Goal: Task Accomplishment & Management: Use online tool/utility

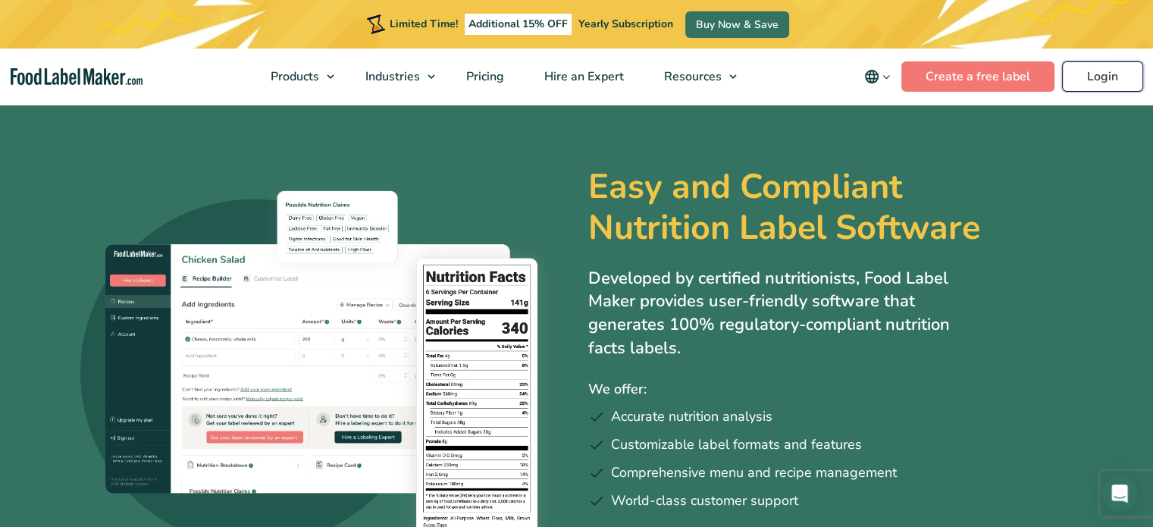
click at [1098, 89] on link "Login" at bounding box center [1102, 76] width 81 height 30
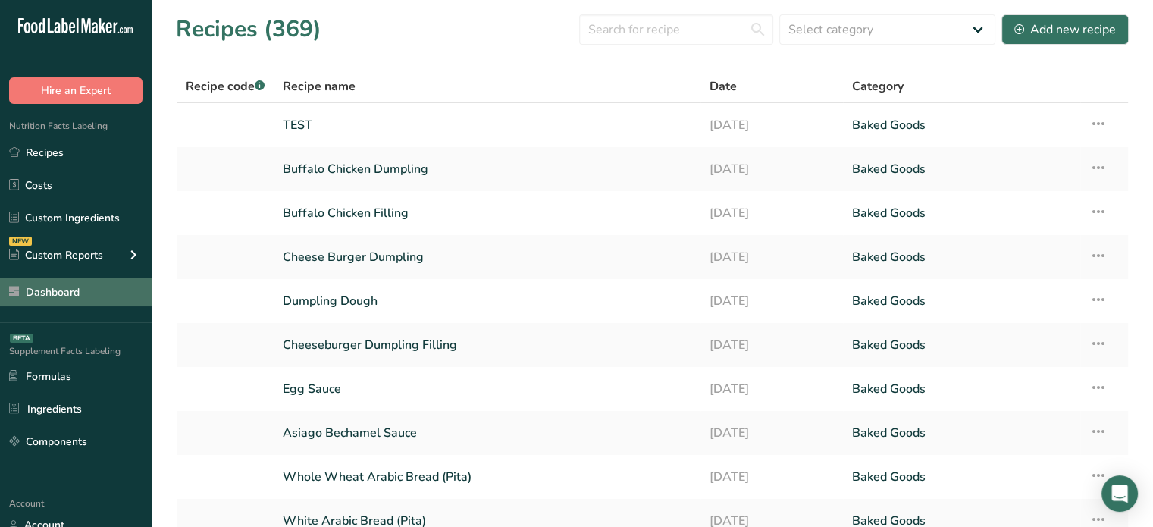
click at [66, 286] on link "Dashboard" at bounding box center [76, 291] width 152 height 29
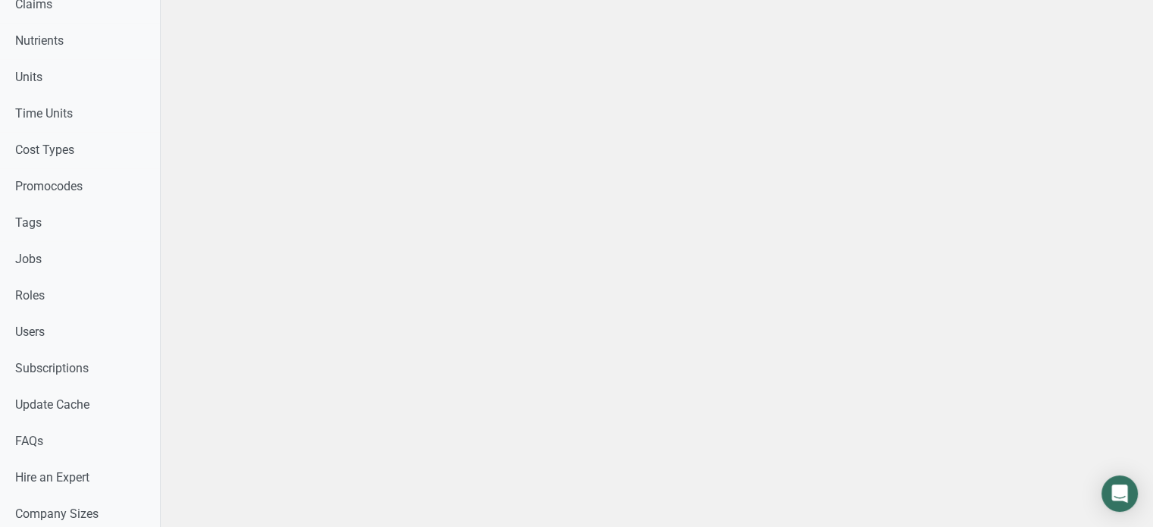
scroll to position [677, 0]
click at [149, 316] on link "Users" at bounding box center [80, 330] width 160 height 36
drag, startPoint x: 1142, startPoint y: 184, endPoint x: 1164, endPoint y: 155, distance: 36.4
click at [1152, 155] on html "Home Label Creation Requests Label Review Requests Pricing Packages Expert Pack…" at bounding box center [576, 18] width 1153 height 1390
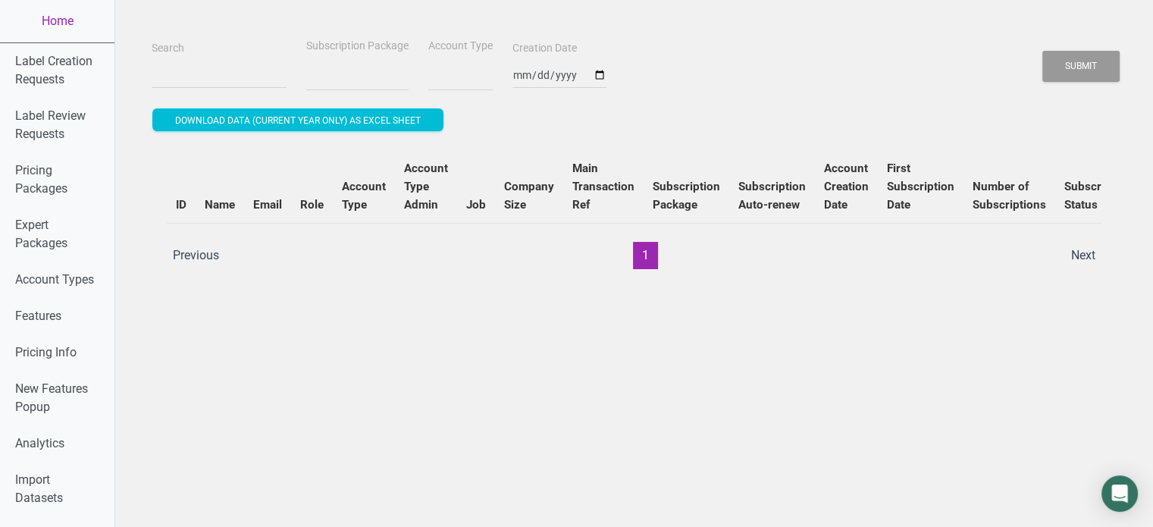
select select
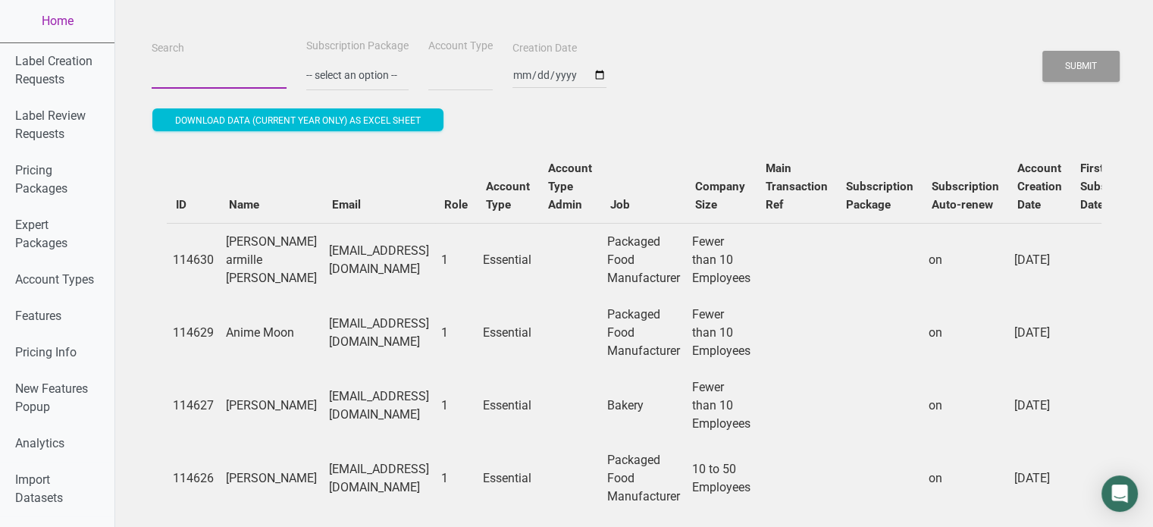
paste input "team@monacomrkt.com"
click at [206, 74] on input "team@monacomrkt.com" at bounding box center [219, 74] width 135 height 27
click at [1042, 51] on button "Submit" at bounding box center [1080, 66] width 77 height 31
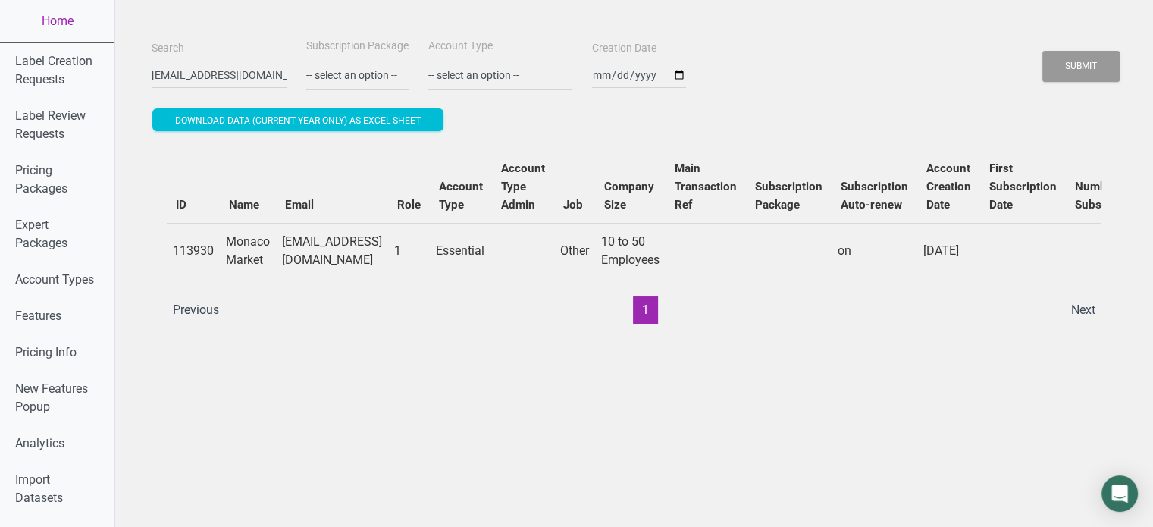
drag, startPoint x: 403, startPoint y: 314, endPoint x: 813, endPoint y: 334, distance: 409.9
click at [813, 324] on div "ID Name Email Role Account Type Account Type Admin Job Company Size Main Transa…" at bounding box center [634, 237] width 935 height 174
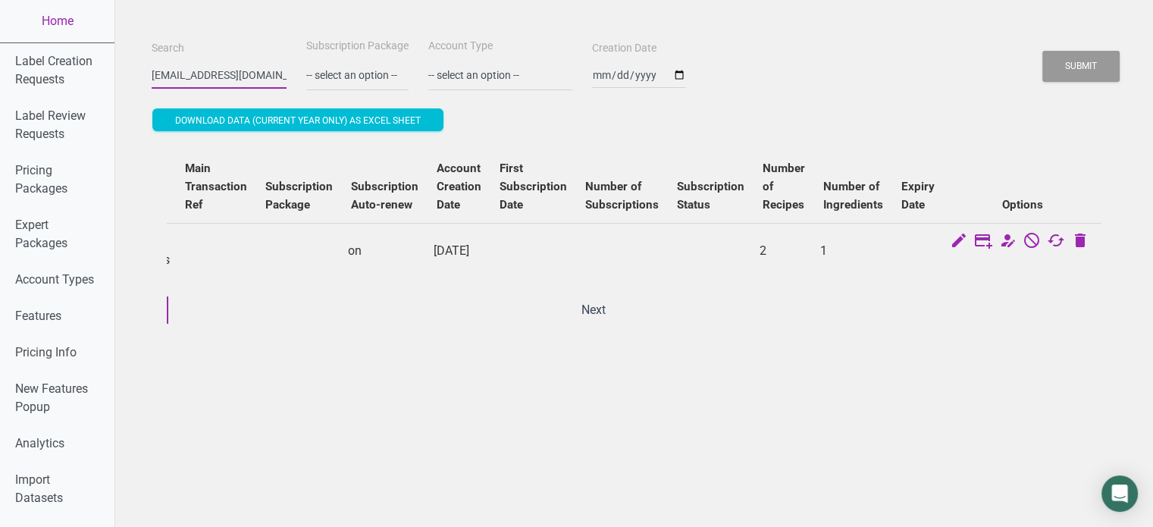
click at [220, 84] on input "team@monacomrkt.com" at bounding box center [219, 74] width 135 height 27
paste input "nancyloehle@icloud"
type input "nancyloehle@icloud.com"
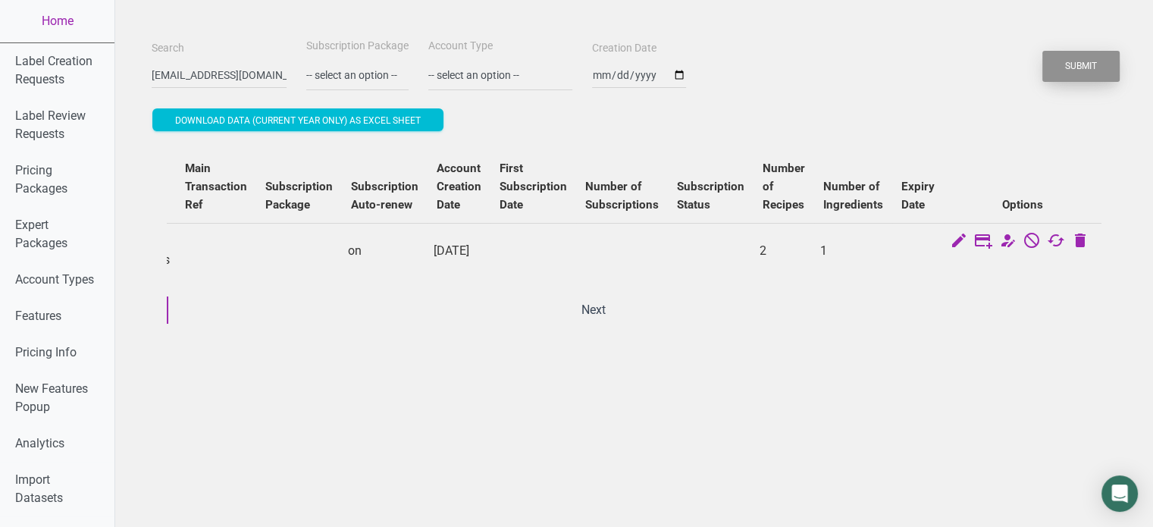
click at [1086, 67] on button "Submit" at bounding box center [1080, 66] width 77 height 31
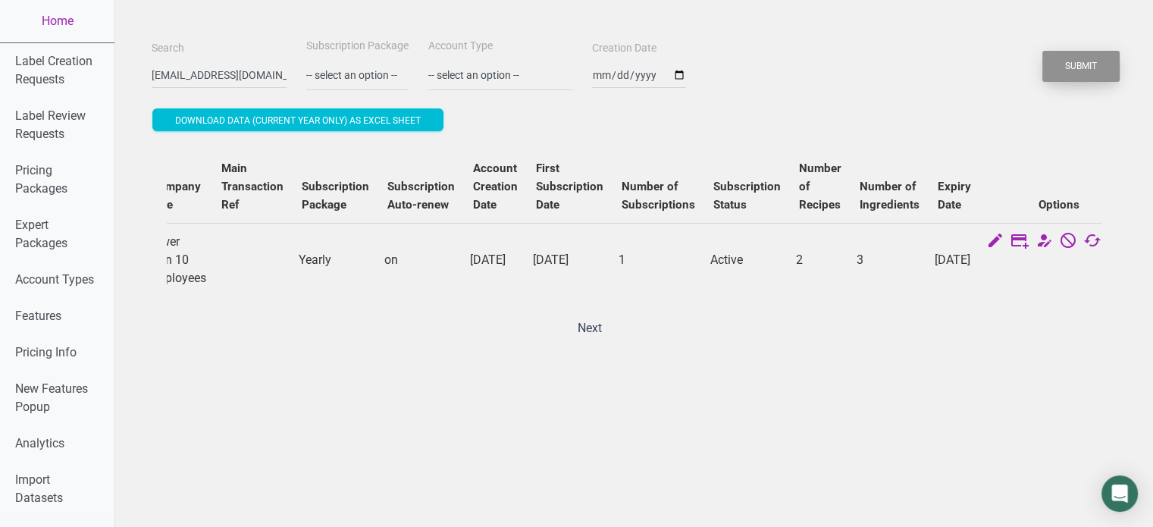
scroll to position [0, 0]
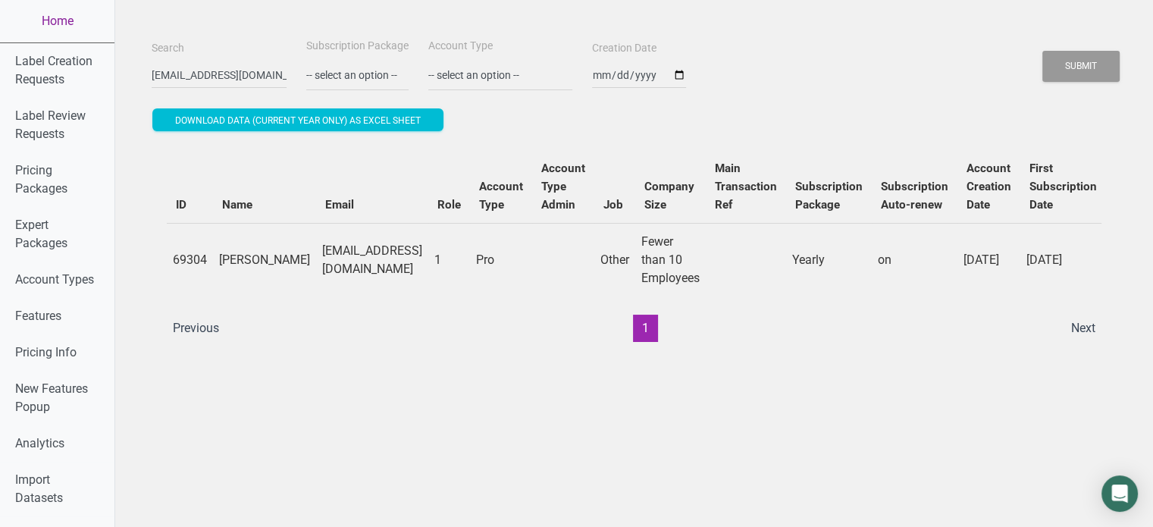
click at [62, 27] on link "Home" at bounding box center [57, 21] width 114 height 42
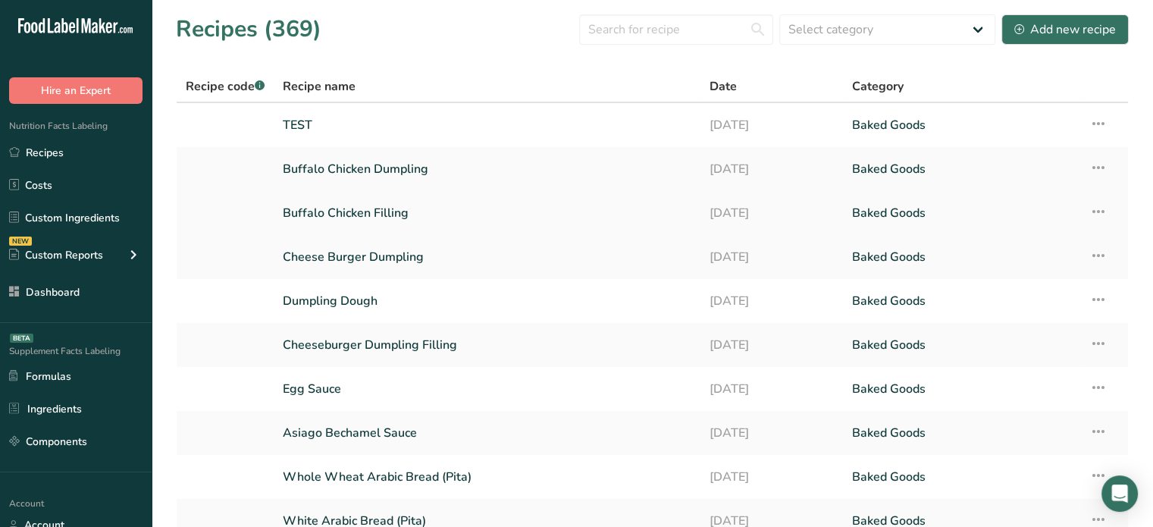
click at [367, 212] on link "Buffalo Chicken Filling" at bounding box center [487, 213] width 409 height 32
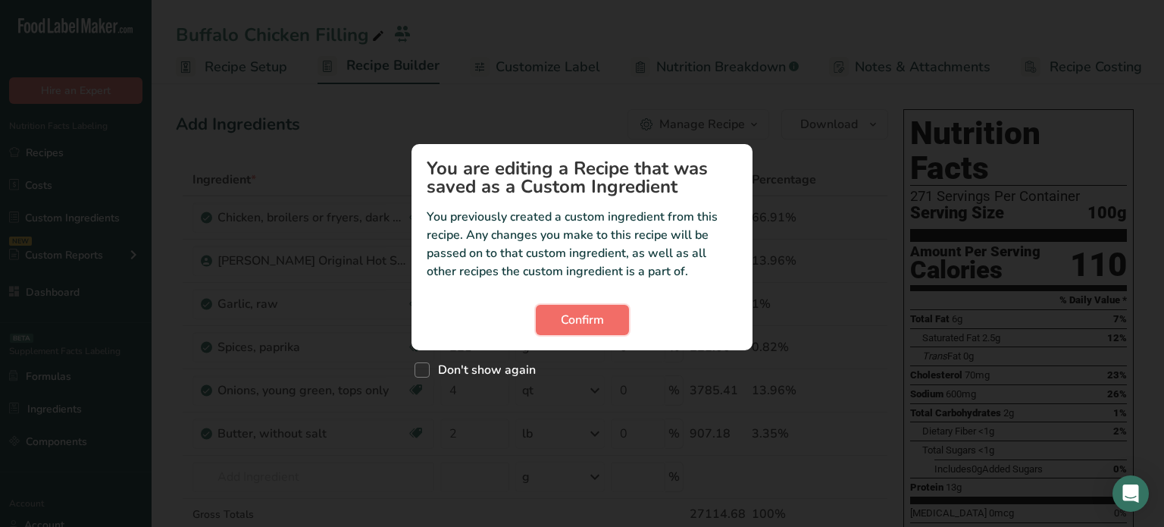
click at [590, 320] on span "Confirm" at bounding box center [582, 320] width 43 height 18
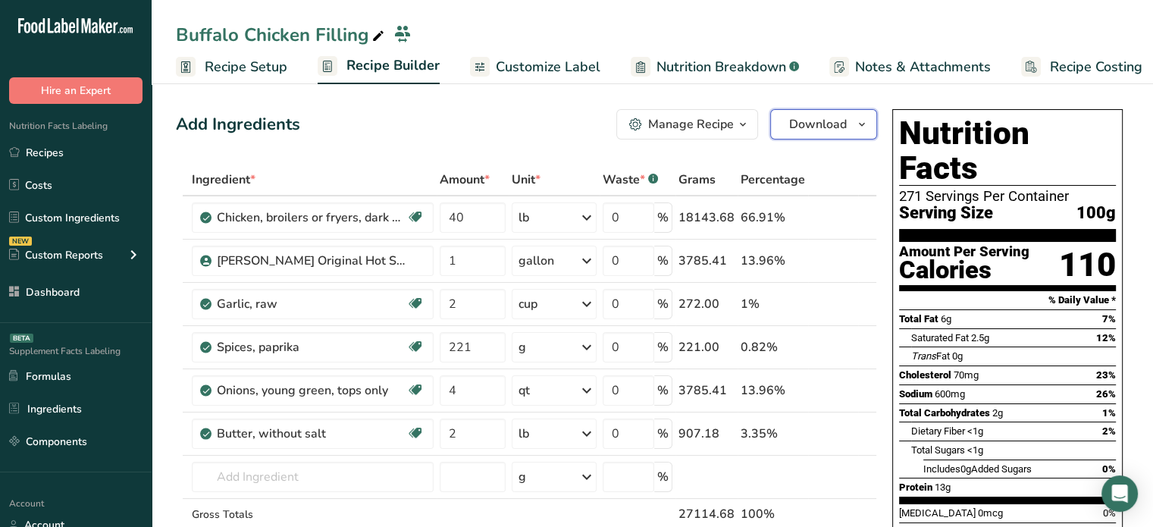
click at [801, 109] on button "Download" at bounding box center [823, 124] width 107 height 30
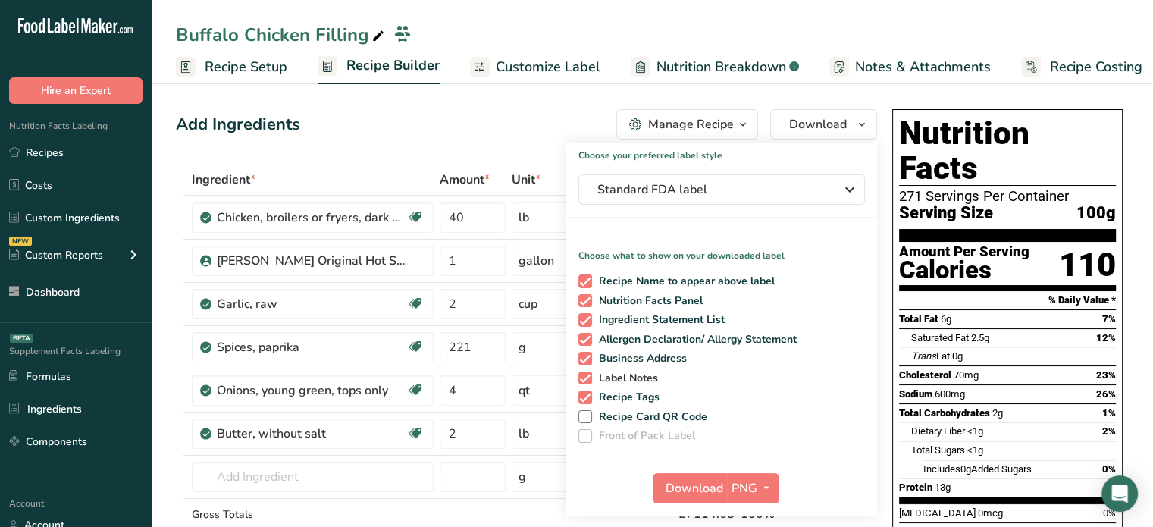
click at [588, 376] on span at bounding box center [585, 378] width 14 height 14
click at [588, 376] on input "Label Notes" at bounding box center [583, 378] width 10 height 10
checkbox input "false"
click at [583, 395] on span at bounding box center [585, 397] width 14 height 14
click at [583, 395] on input "Recipe Tags" at bounding box center [583, 397] width 10 height 10
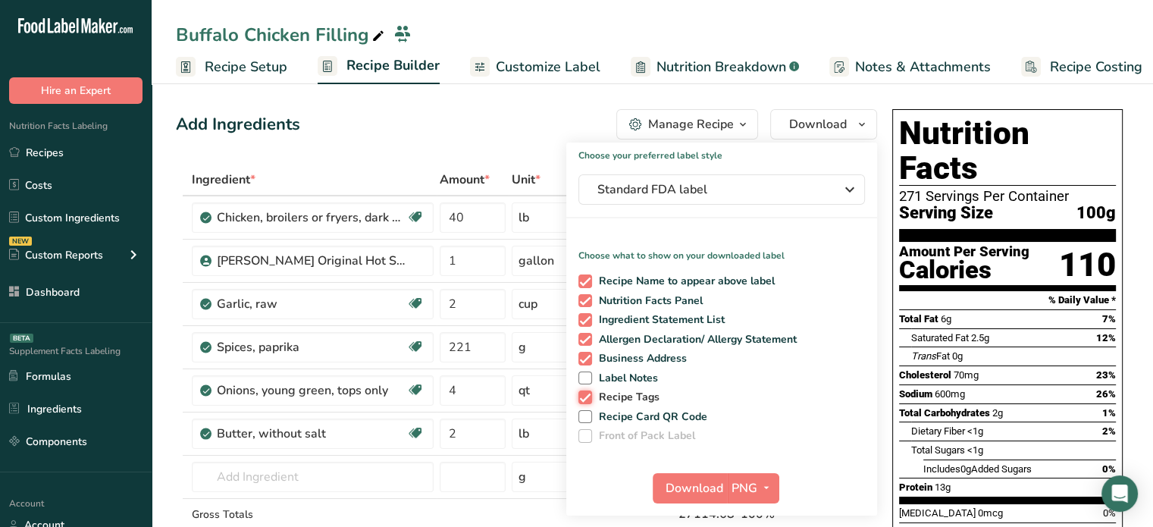
checkbox input "false"
click at [585, 357] on span at bounding box center [585, 359] width 14 height 14
click at [585, 357] on input "Business Address" at bounding box center [583, 358] width 10 height 10
checkbox input "false"
click at [585, 305] on span at bounding box center [585, 301] width 14 height 14
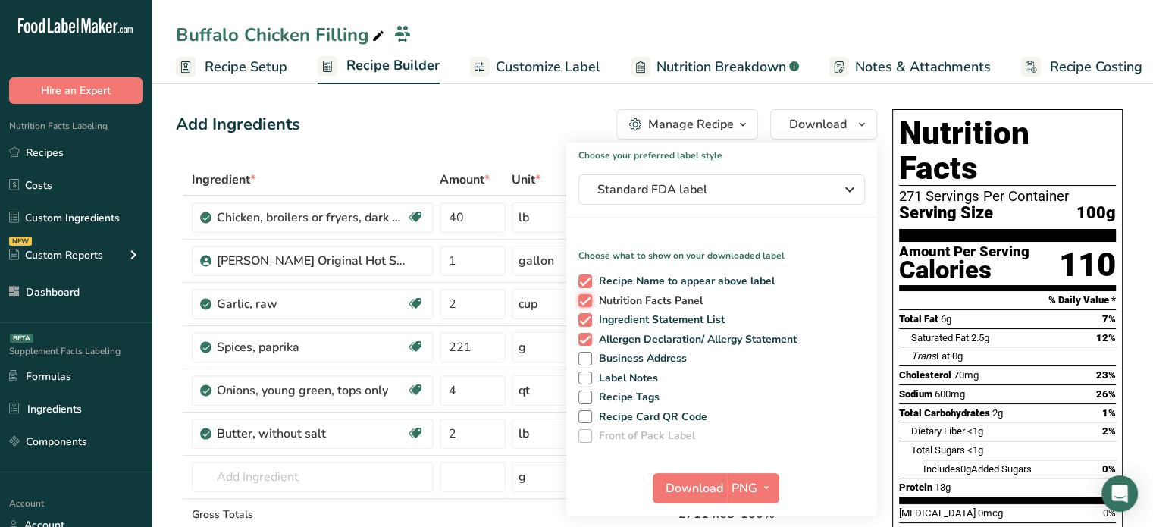
click at [585, 305] on input "Nutrition Facts Panel" at bounding box center [583, 301] width 10 height 10
checkbox input "false"
click at [585, 285] on span at bounding box center [585, 281] width 14 height 14
click at [585, 285] on input "Recipe Name to appear above label" at bounding box center [583, 281] width 10 height 10
checkbox input "false"
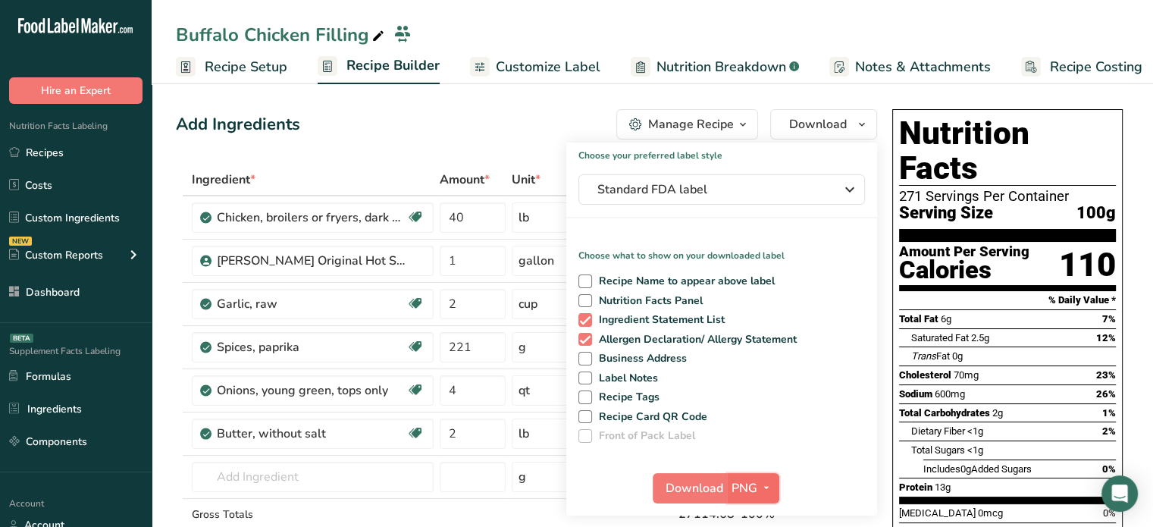
click at [749, 490] on span "PNG" at bounding box center [745, 488] width 26 height 18
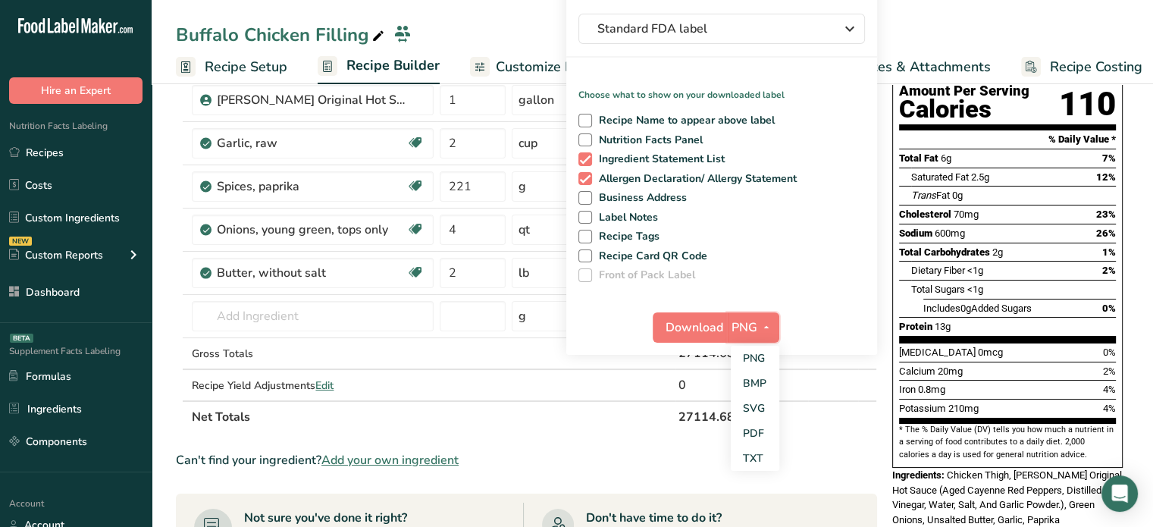
scroll to position [165, 0]
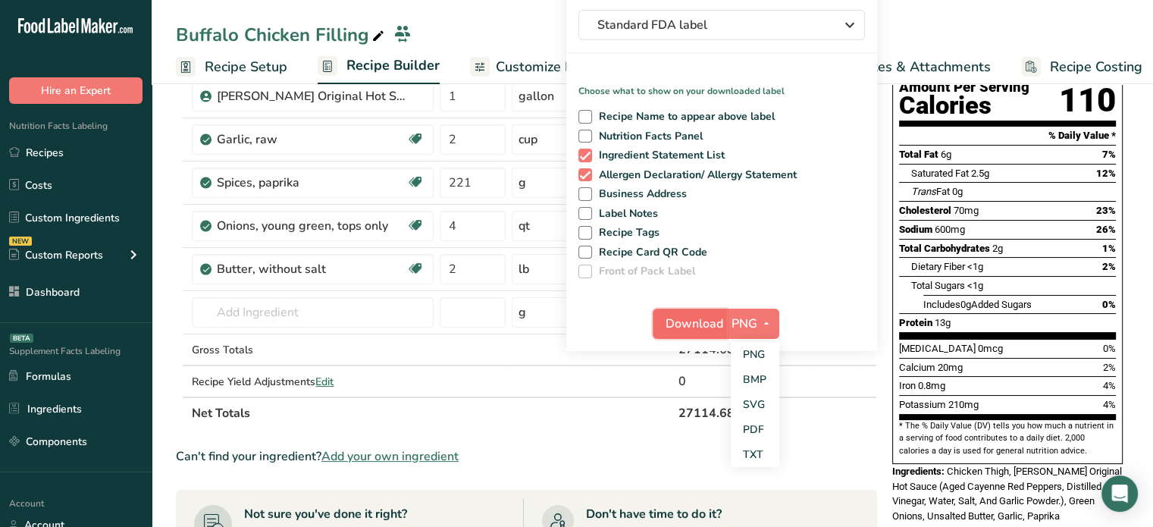
click at [707, 323] on span "Download" at bounding box center [695, 324] width 58 height 18
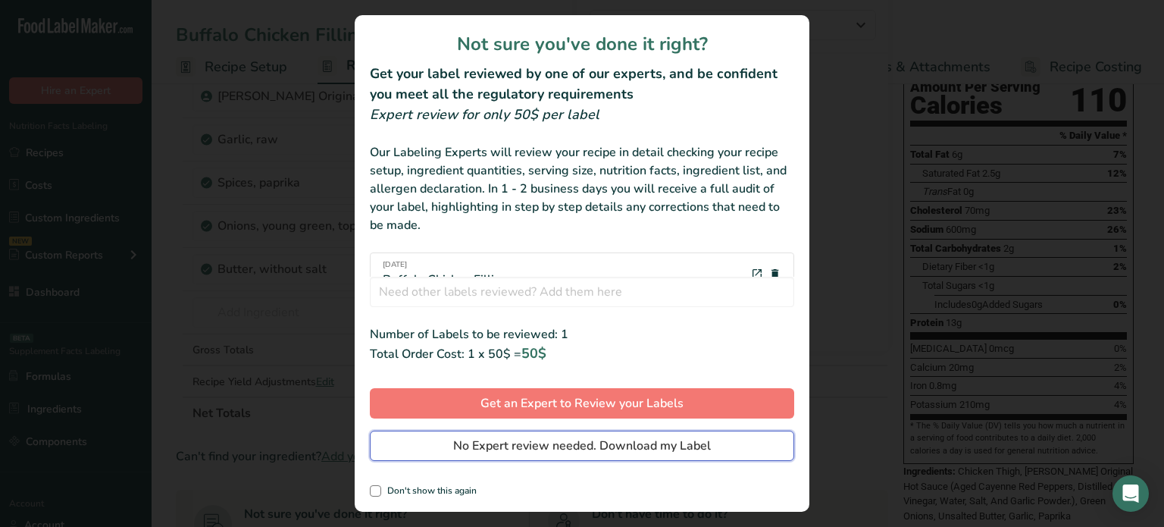
click at [541, 450] on span "No Expert review needed. Download my Label" at bounding box center [582, 446] width 258 height 18
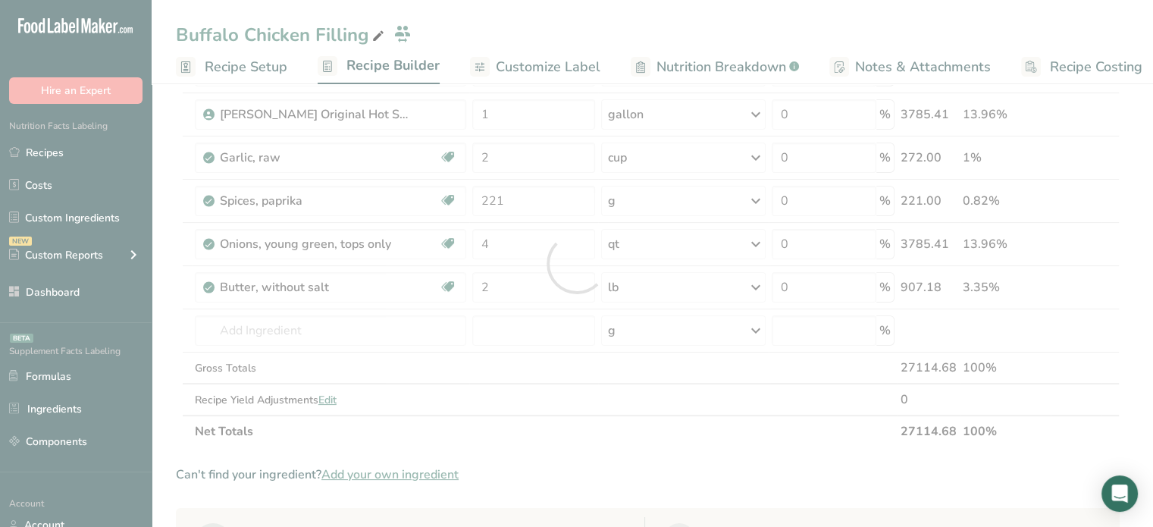
scroll to position [0, 0]
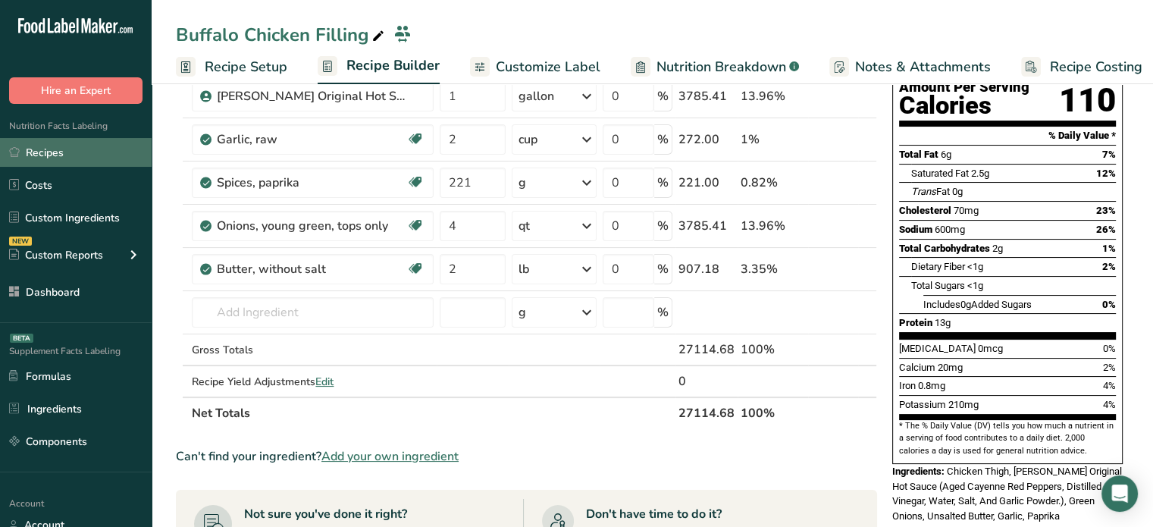
click at [114, 161] on link "Recipes" at bounding box center [76, 152] width 152 height 29
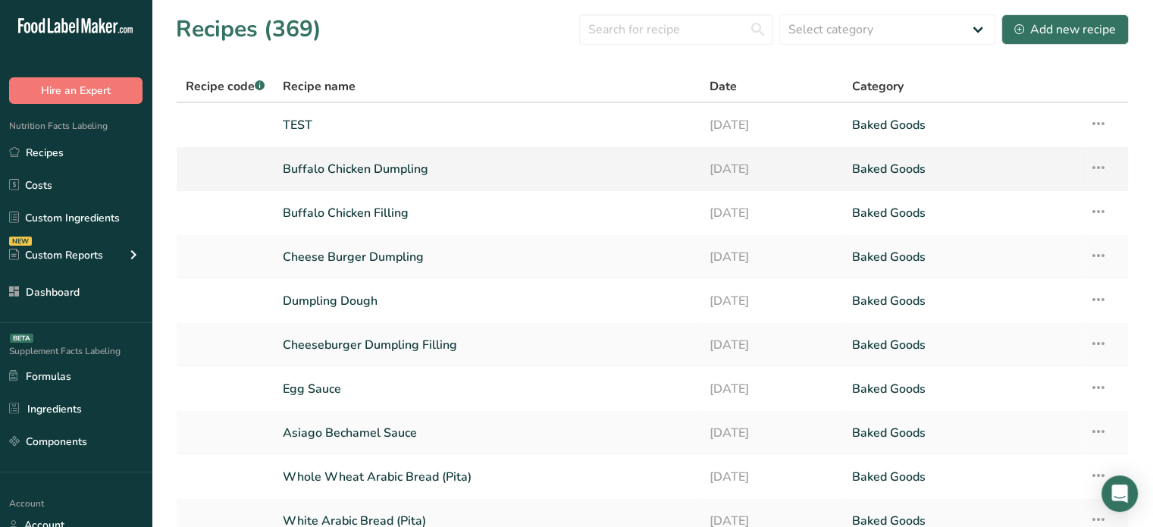
click at [390, 161] on link "Buffalo Chicken Dumpling" at bounding box center [487, 169] width 409 height 32
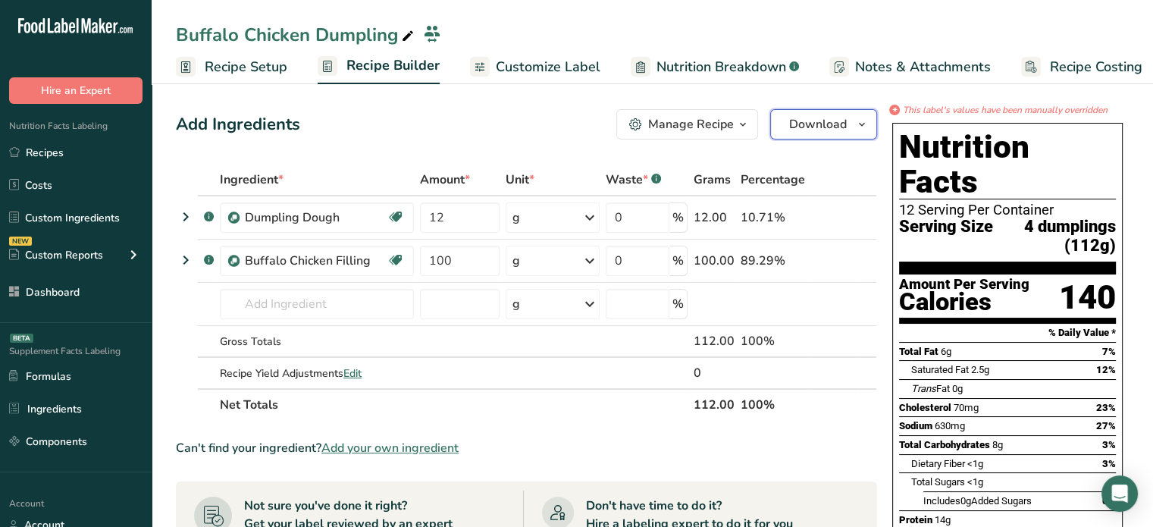
click at [772, 133] on button "Download" at bounding box center [823, 124] width 107 height 30
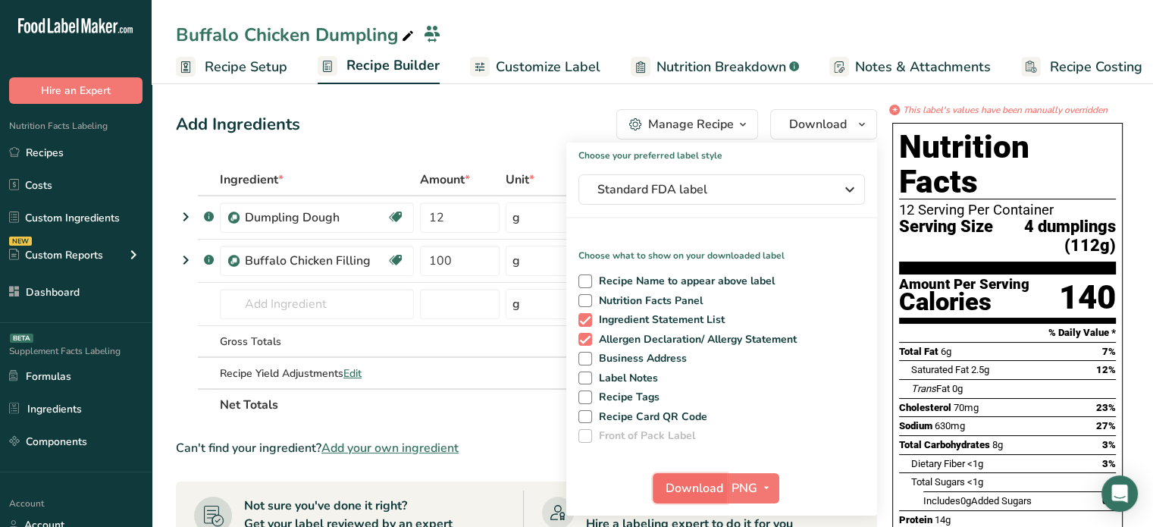
click at [713, 495] on span "Download" at bounding box center [695, 488] width 58 height 18
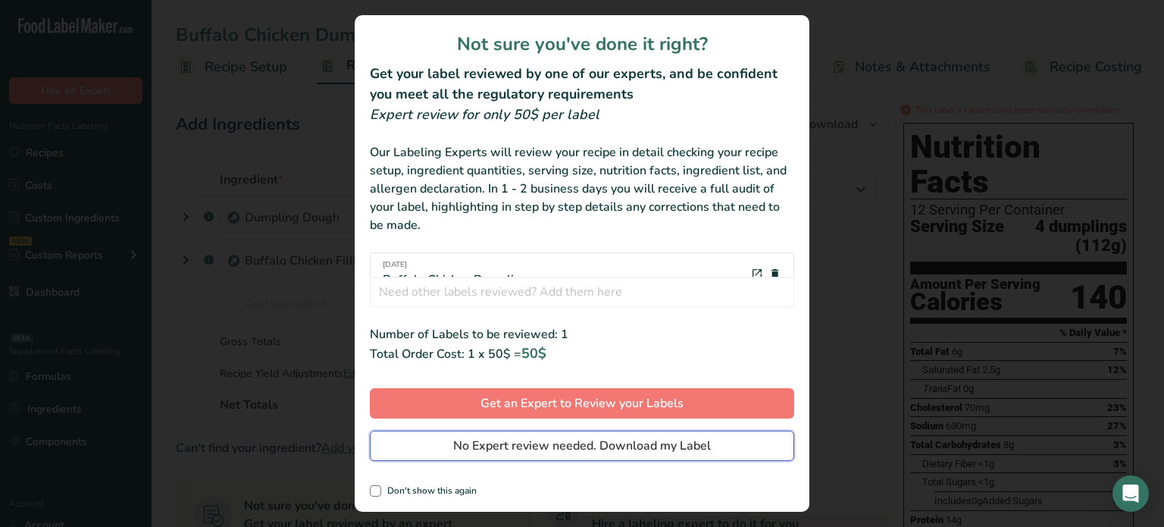
click at [640, 446] on span "No Expert review needed. Download my Label" at bounding box center [582, 446] width 258 height 18
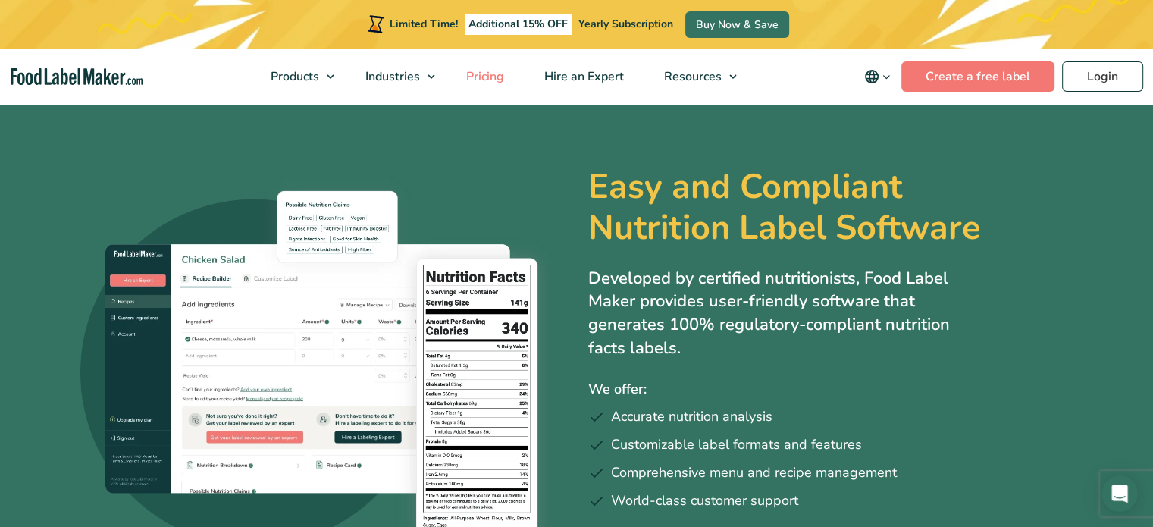
click at [461, 70] on link "Pricing" at bounding box center [484, 77] width 74 height 56
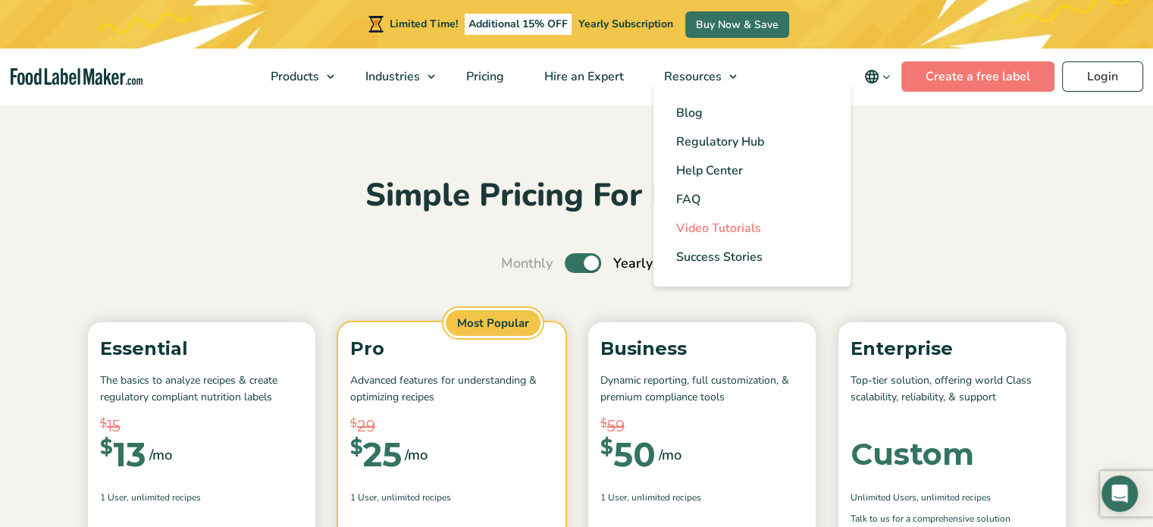
click at [700, 221] on span "Video Tutorials" at bounding box center [718, 228] width 85 height 17
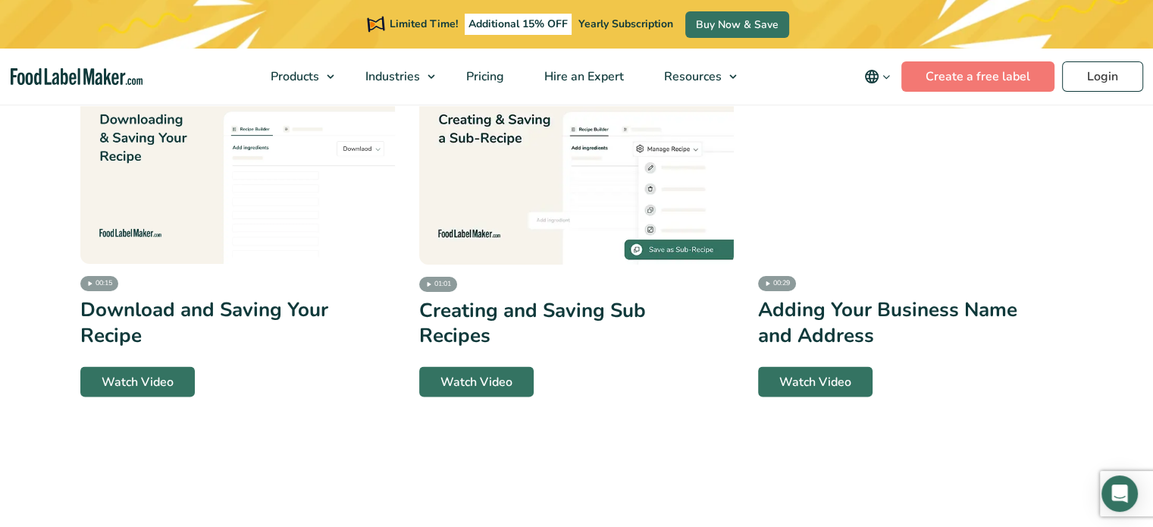
scroll to position [2926, 0]
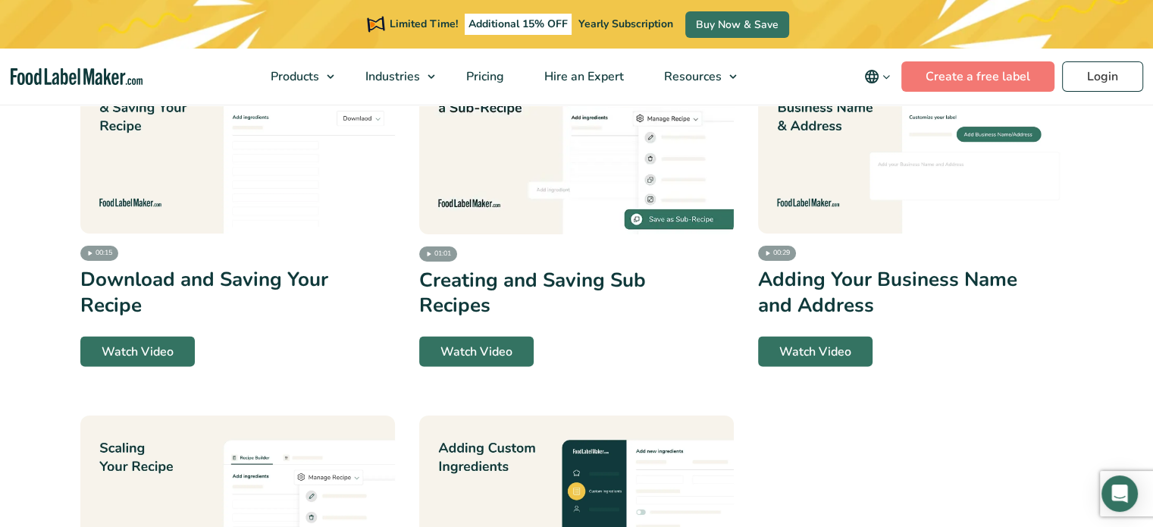
click at [606, 148] on img at bounding box center [576, 145] width 315 height 177
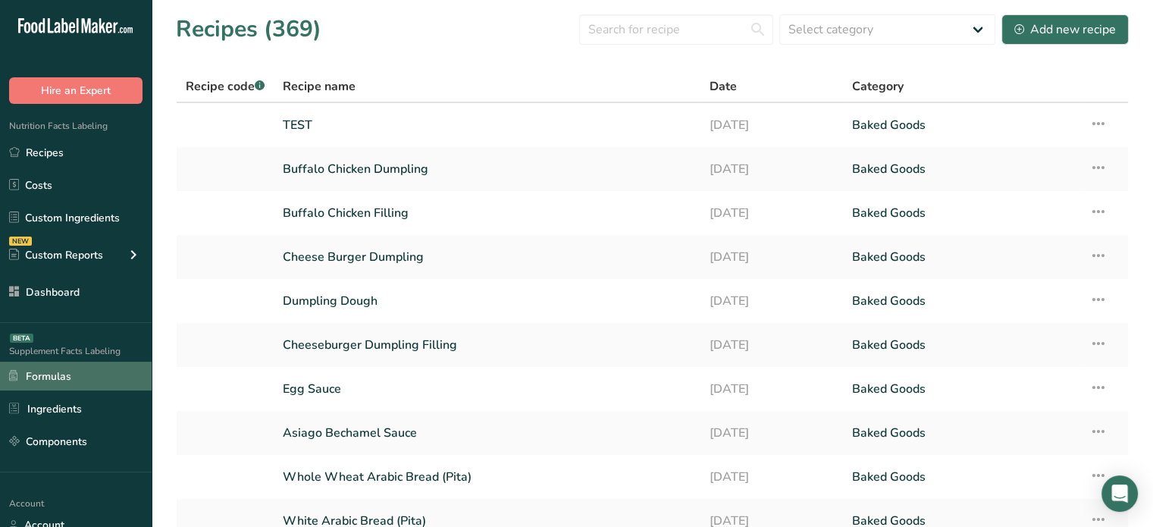
click at [88, 369] on link "Formulas" at bounding box center [76, 376] width 152 height 29
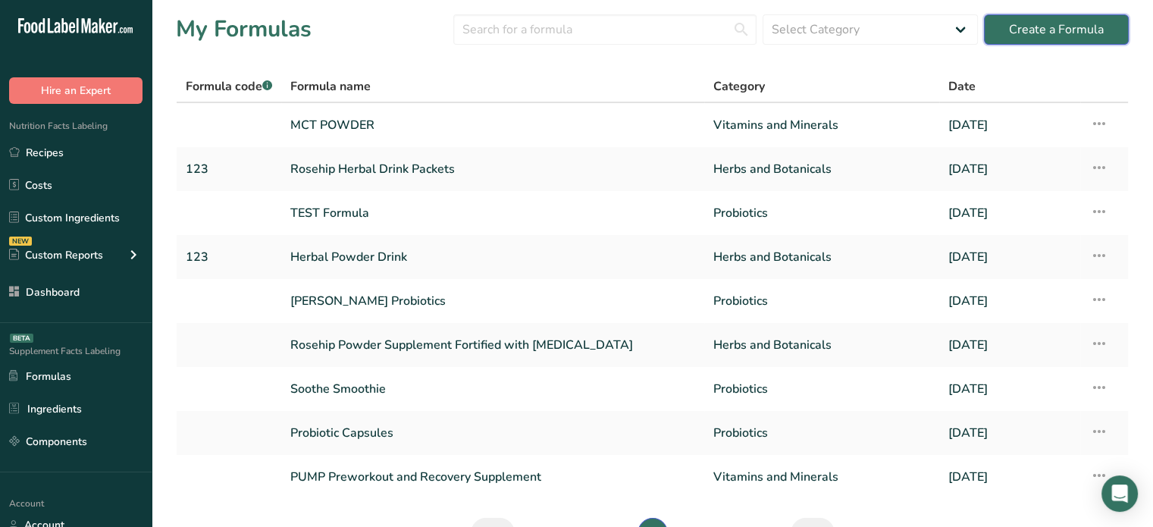
click at [1027, 26] on div "Create a Formula" at bounding box center [1056, 29] width 95 height 18
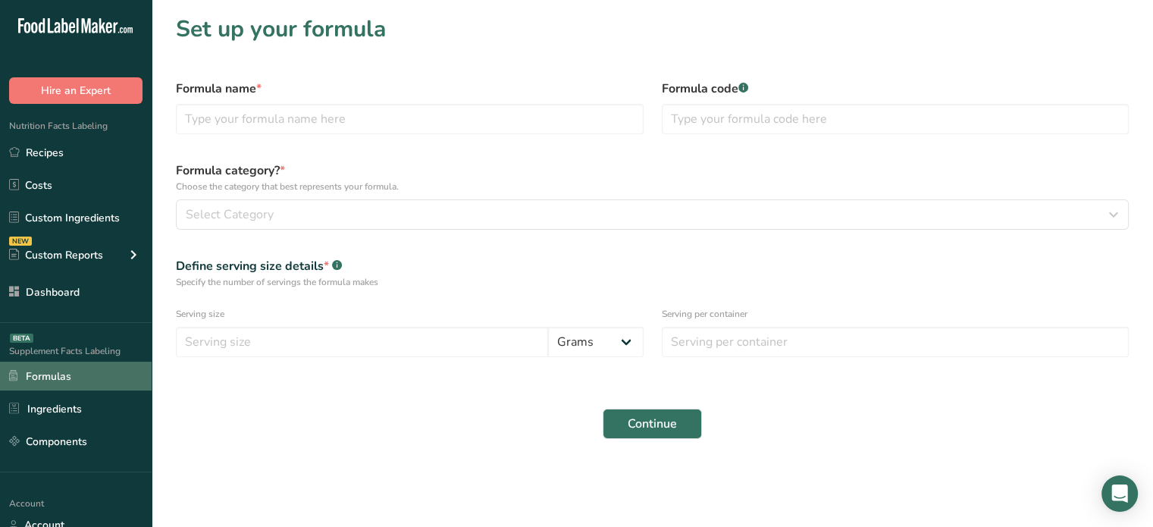
click at [74, 365] on link "Formulas" at bounding box center [76, 376] width 152 height 29
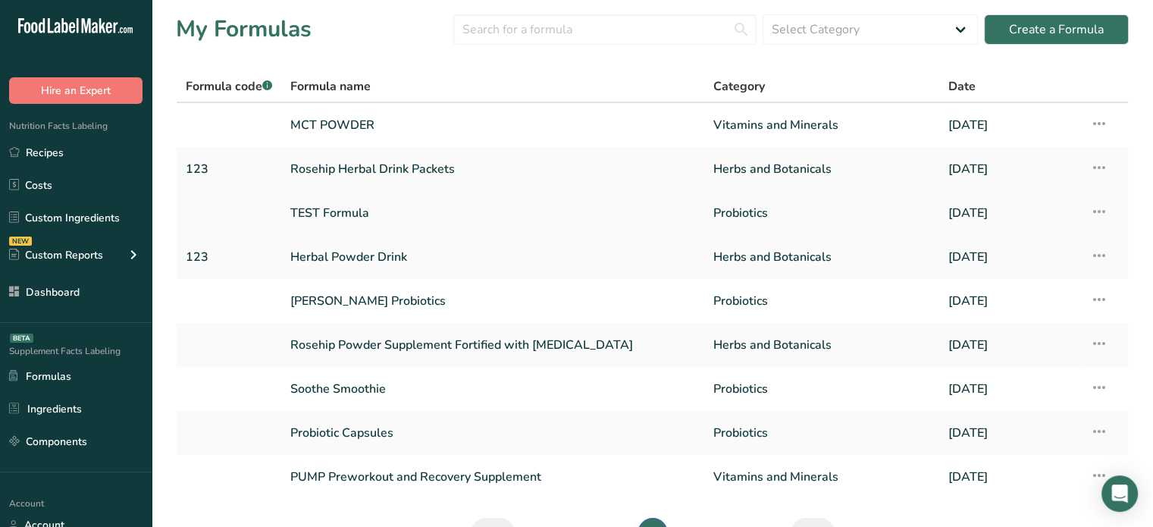
click at [327, 211] on link "TEST Formula" at bounding box center [492, 213] width 405 height 32
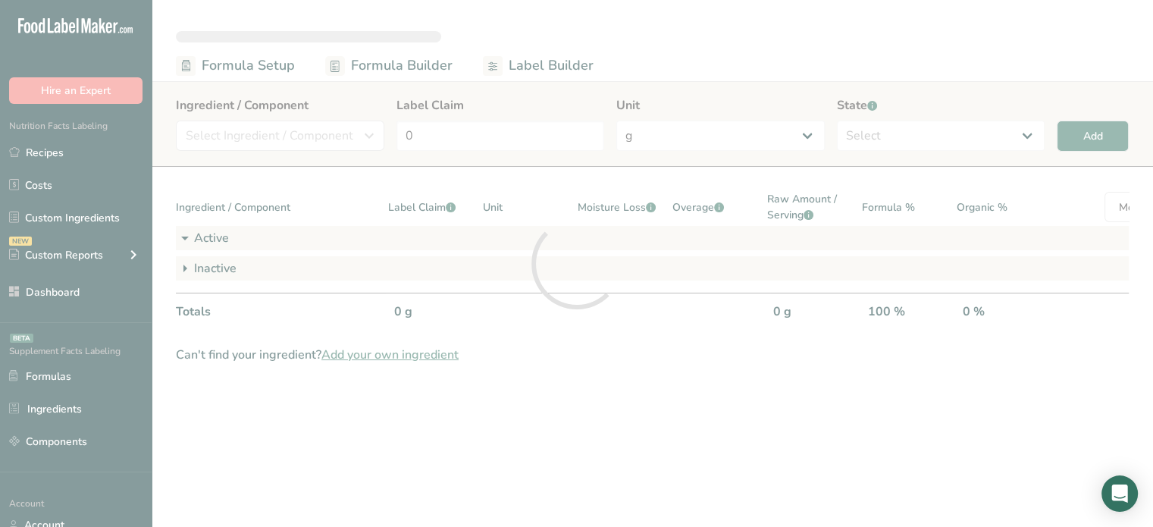
select select "6"
select select "2"
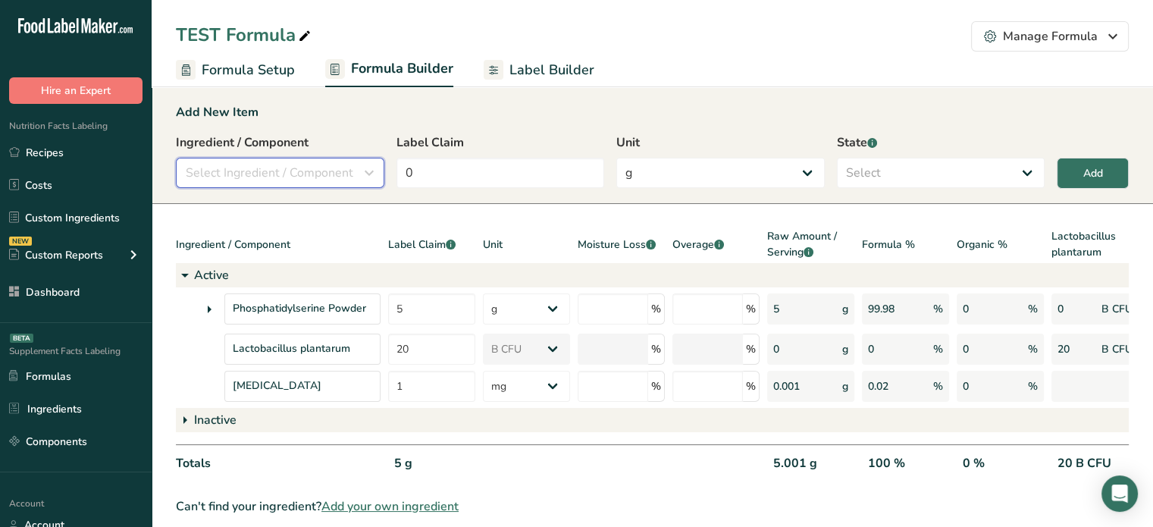
click at [312, 165] on span "Select Ingredient / Component" at bounding box center [270, 173] width 168 height 18
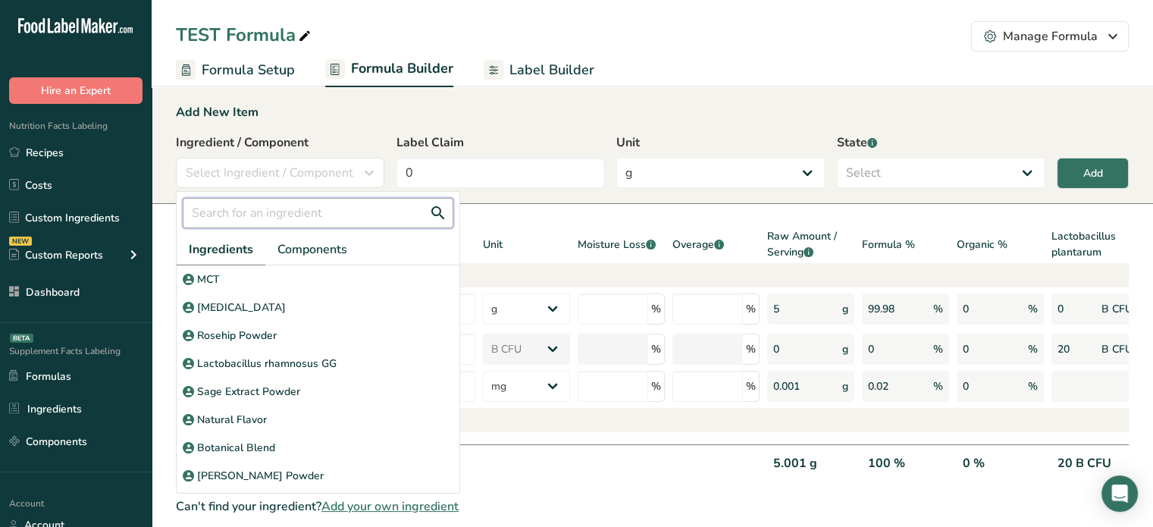
click at [318, 210] on input "text" at bounding box center [318, 213] width 271 height 30
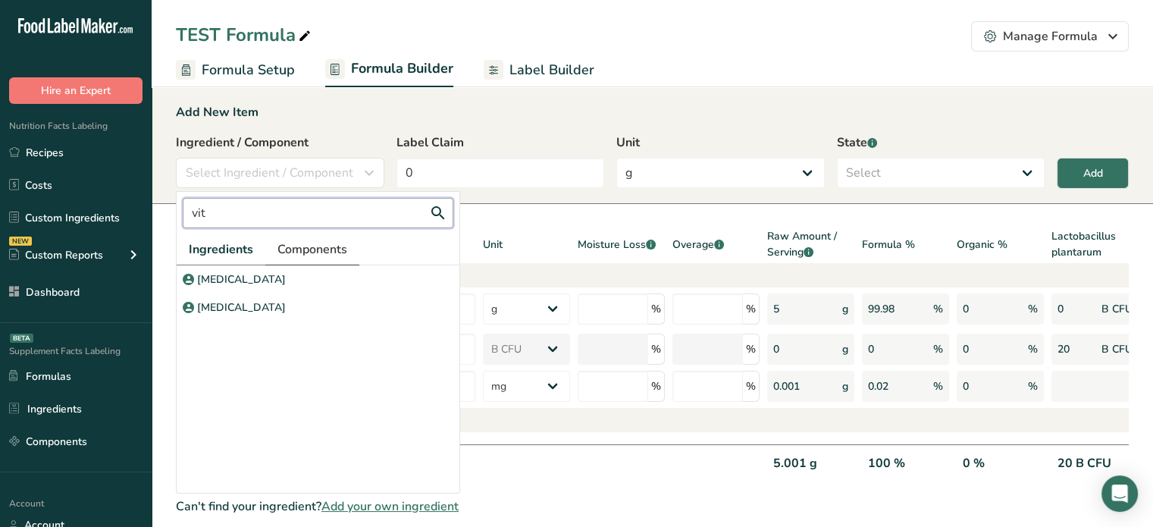
type input "vit"
click at [297, 256] on span "Components" at bounding box center [312, 249] width 70 height 18
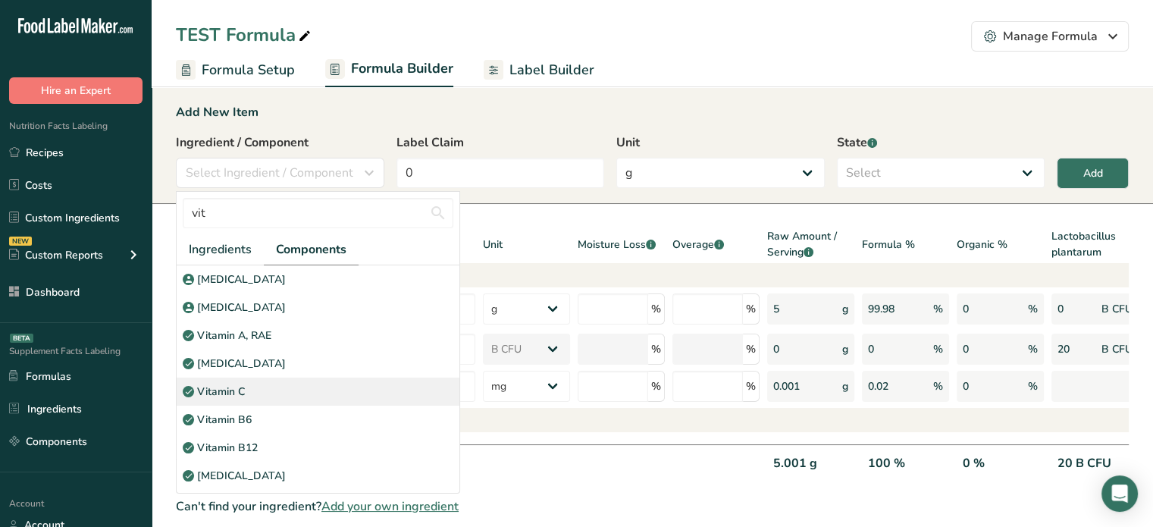
click at [266, 394] on div "Vitamin C" at bounding box center [318, 392] width 283 height 28
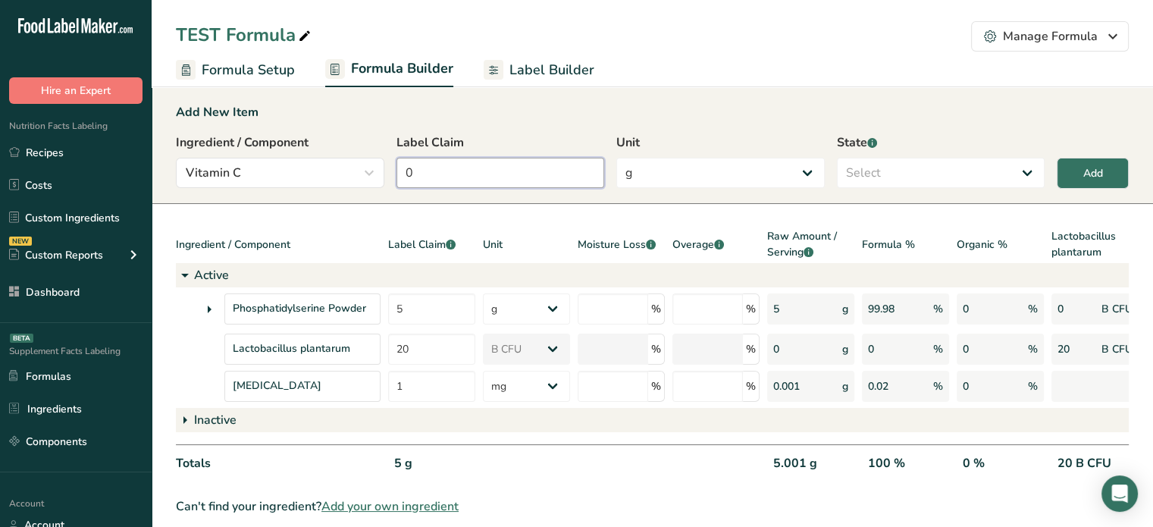
click at [457, 180] on input "0" at bounding box center [500, 173] width 208 height 30
type input "120"
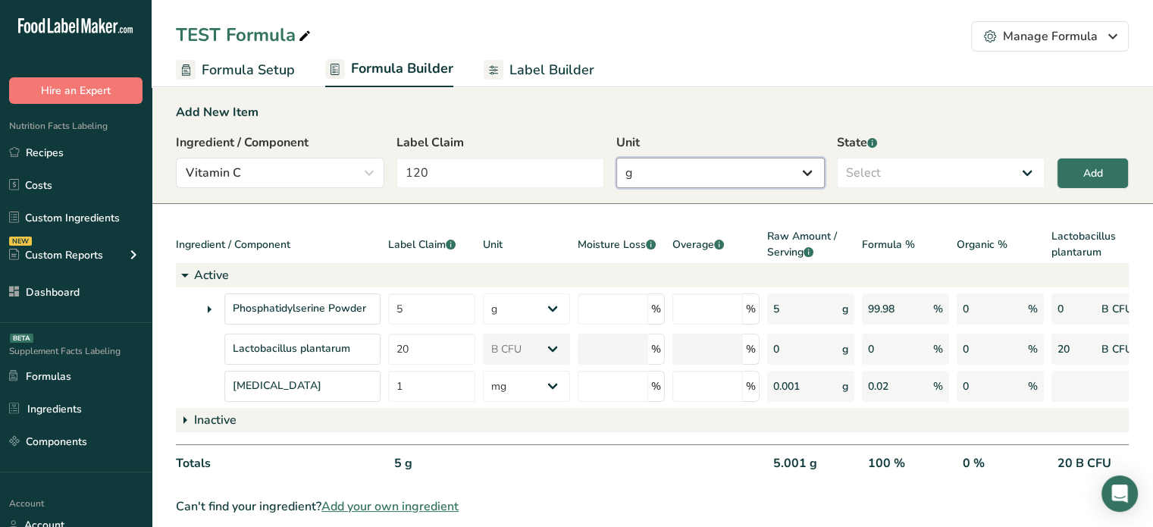
click at [713, 186] on select "g Kilograms mg Oz Pound PPM B CFU mcg µg kcal kJ" at bounding box center [720, 173] width 208 height 30
select select "2"
click at [616, 158] on select "g Kilograms mg Oz Pound PPM B CFU mcg µg kcal kJ" at bounding box center [720, 173] width 208 height 30
click at [946, 175] on select "Select Active Inactive" at bounding box center [941, 173] width 208 height 30
select select "active"
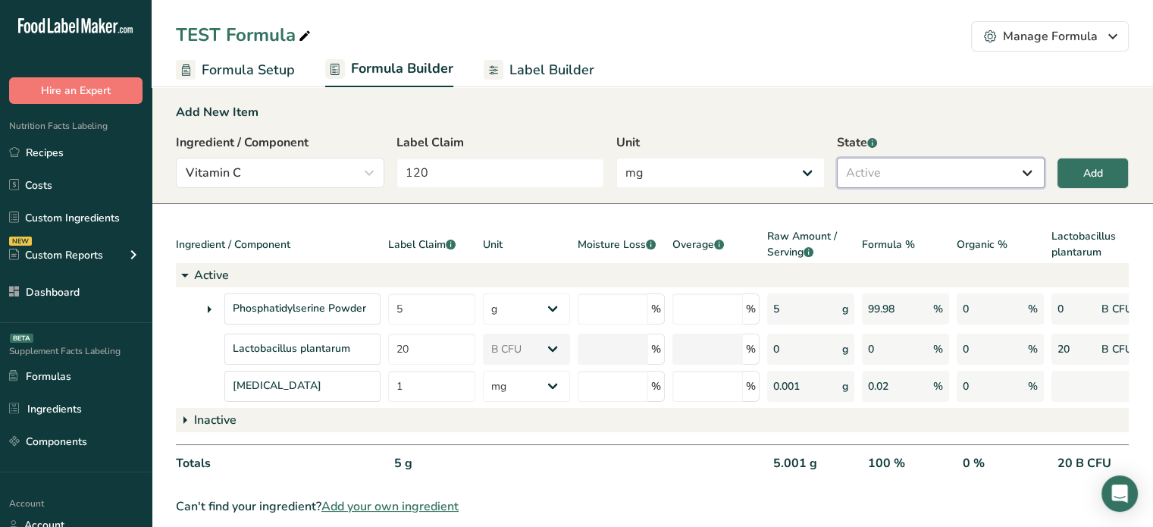
click at [837, 158] on select "Select Active Inactive" at bounding box center [941, 173] width 208 height 30
click at [1101, 163] on button "Add" at bounding box center [1093, 173] width 72 height 31
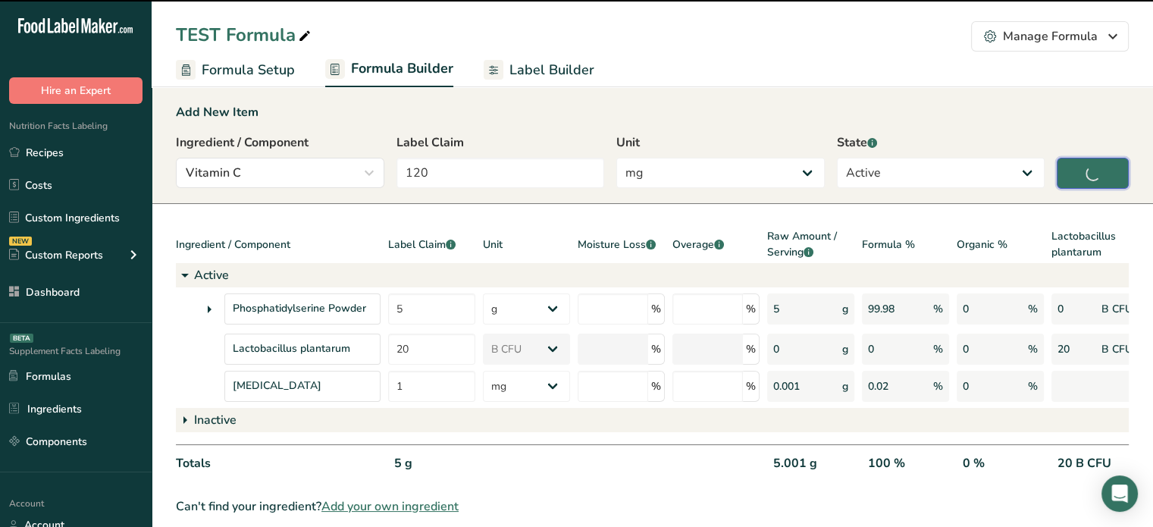
type input "0"
select select "0"
select select
select select "2"
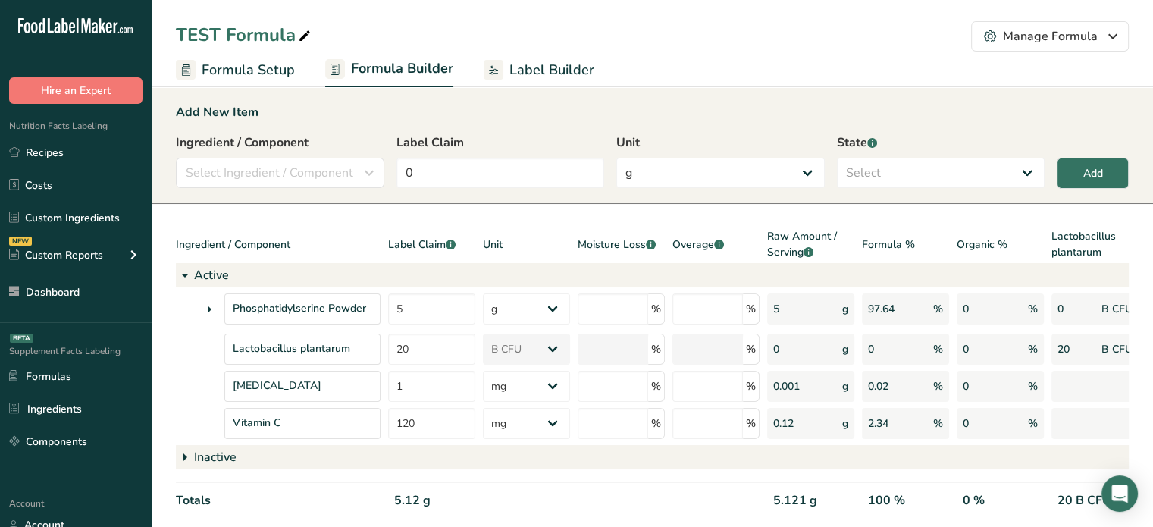
click at [270, 66] on span "Formula Setup" at bounding box center [248, 70] width 93 height 20
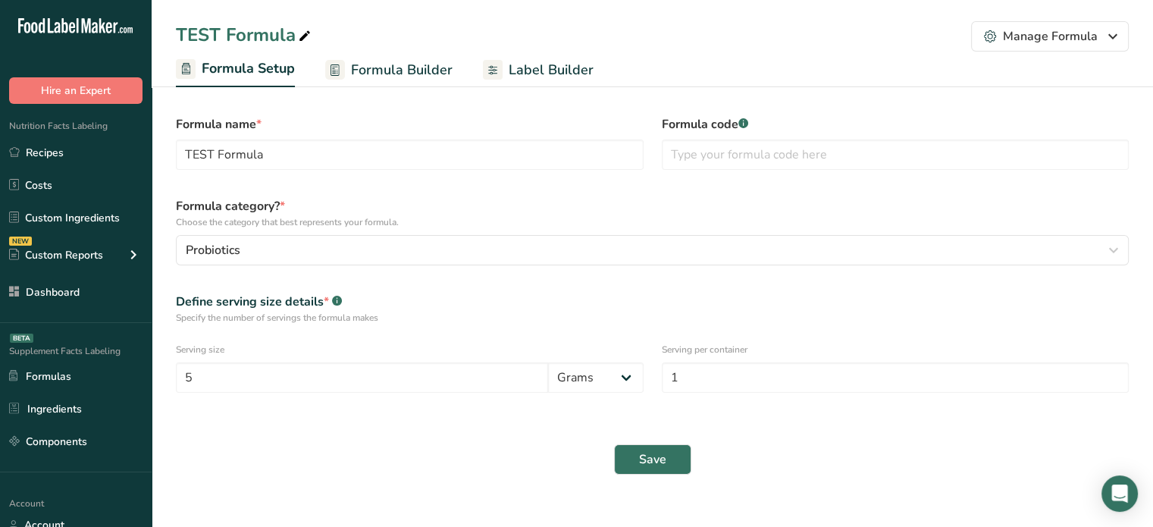
click at [532, 70] on span "Label Builder" at bounding box center [551, 70] width 85 height 20
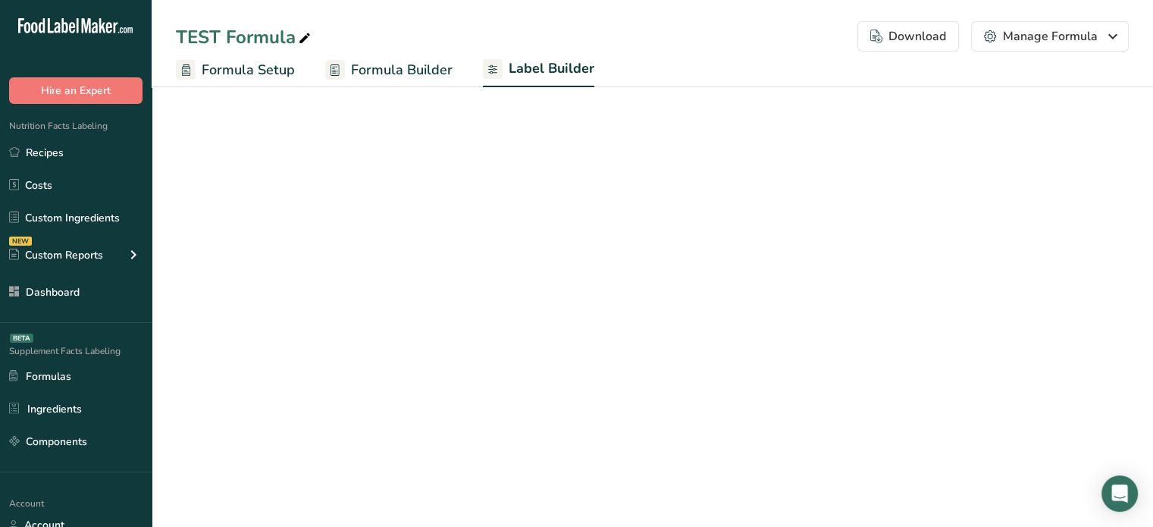
select select "Roboto"
select select "bold"
select select "center"
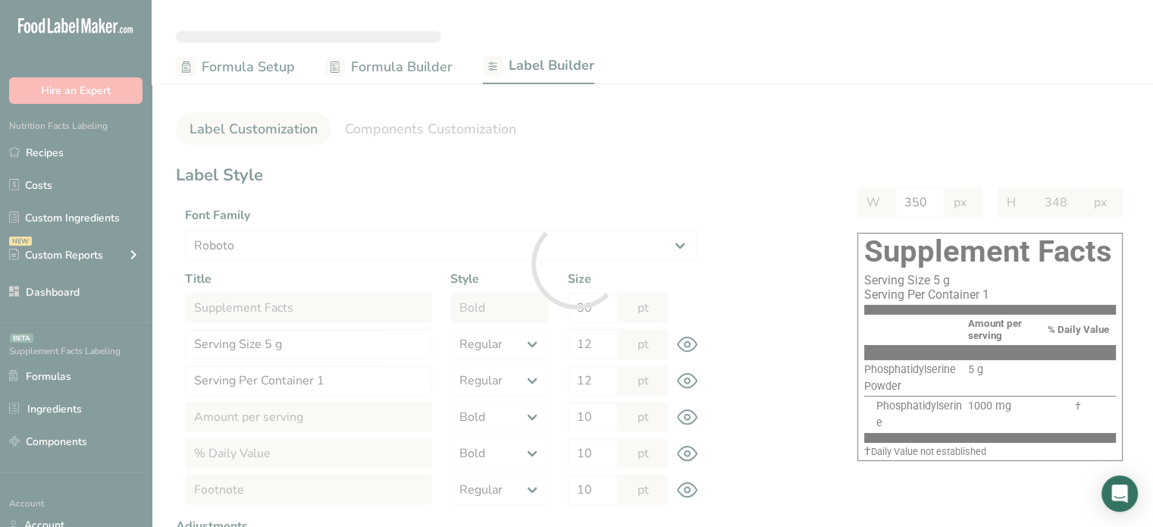
type input "300"
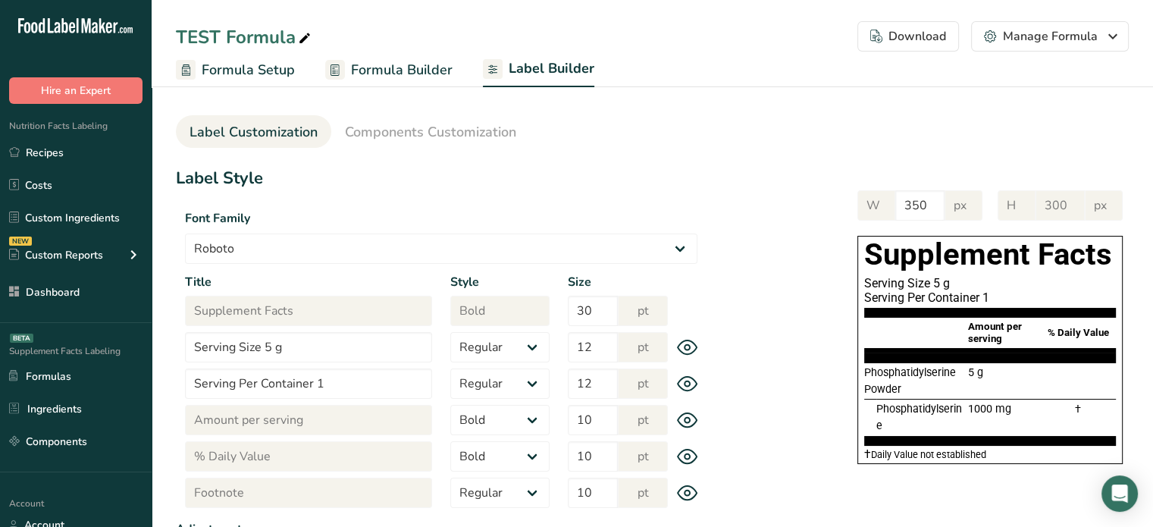
click at [797, 309] on div "W 350 px H 300 px Supplement Facts Serving Size 5 g Serving Per Container 1 Amo…" at bounding box center [918, 324] width 422 height 298
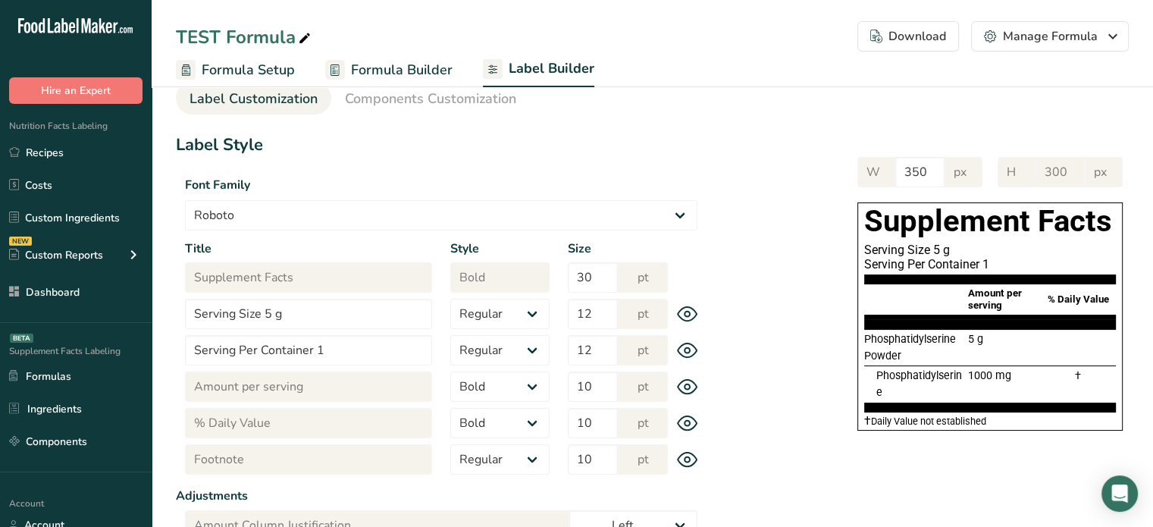
scroll to position [30, 0]
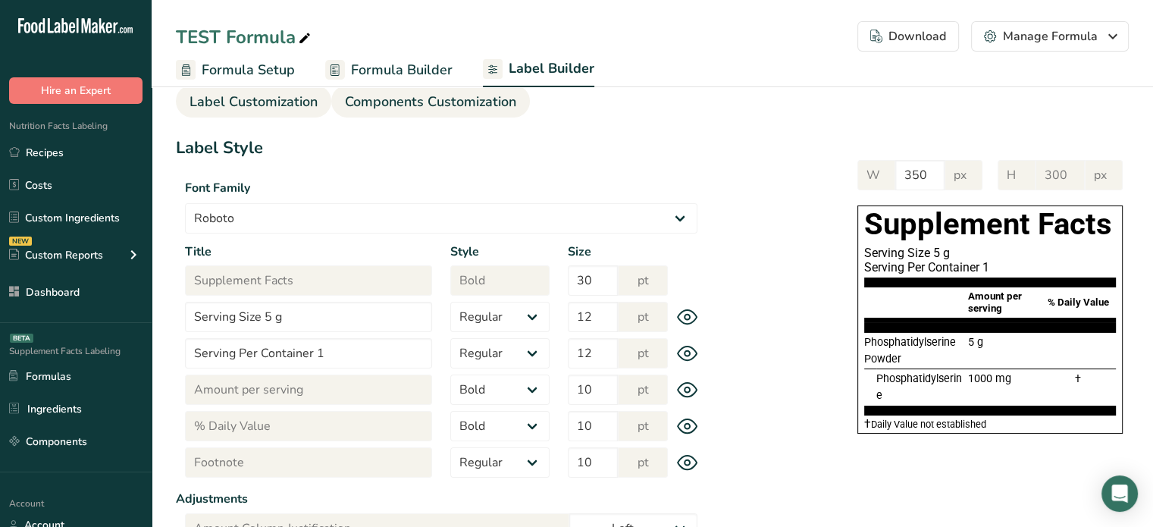
click at [464, 105] on span "Components Customization" at bounding box center [430, 102] width 171 height 20
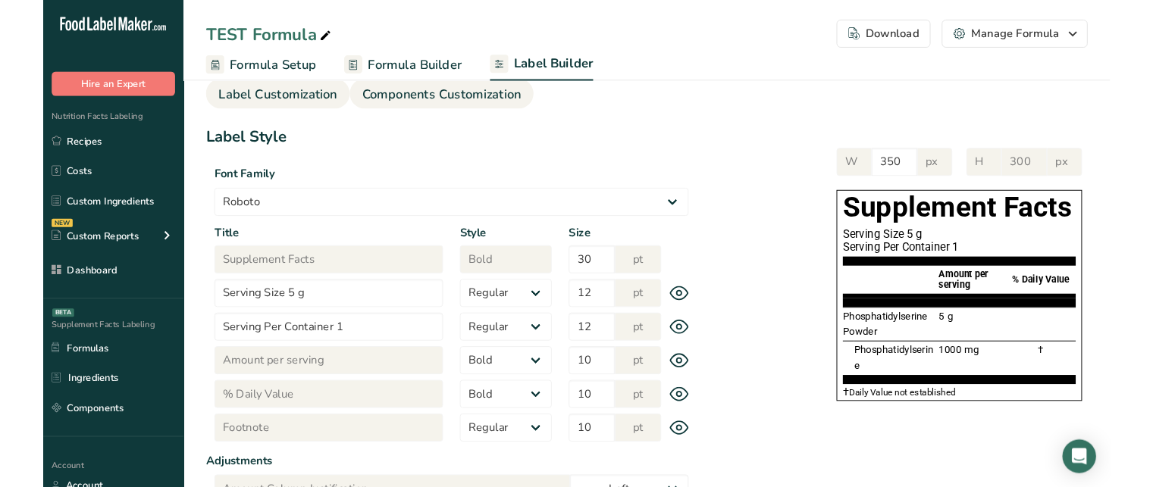
scroll to position [12, 0]
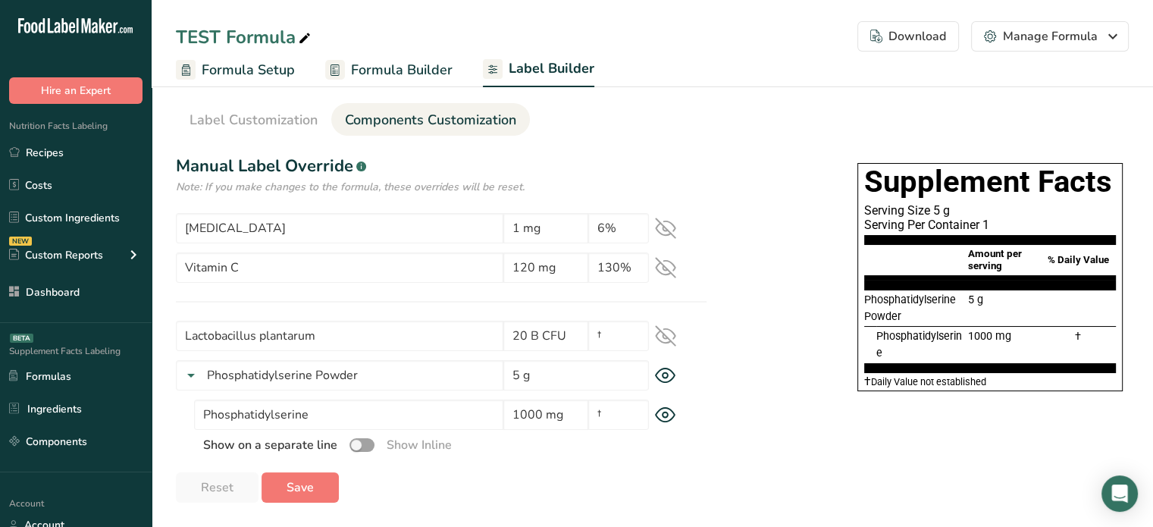
click at [670, 262] on icon at bounding box center [666, 268] width 20 height 14
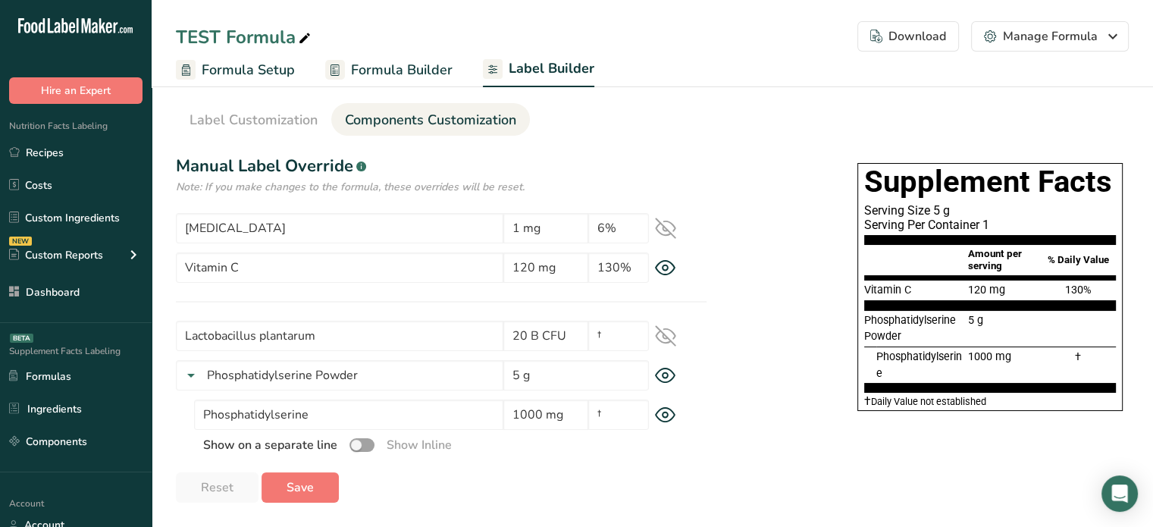
click at [995, 292] on span "120 mg" at bounding box center [986, 290] width 37 height 13
copy div "120 mg"
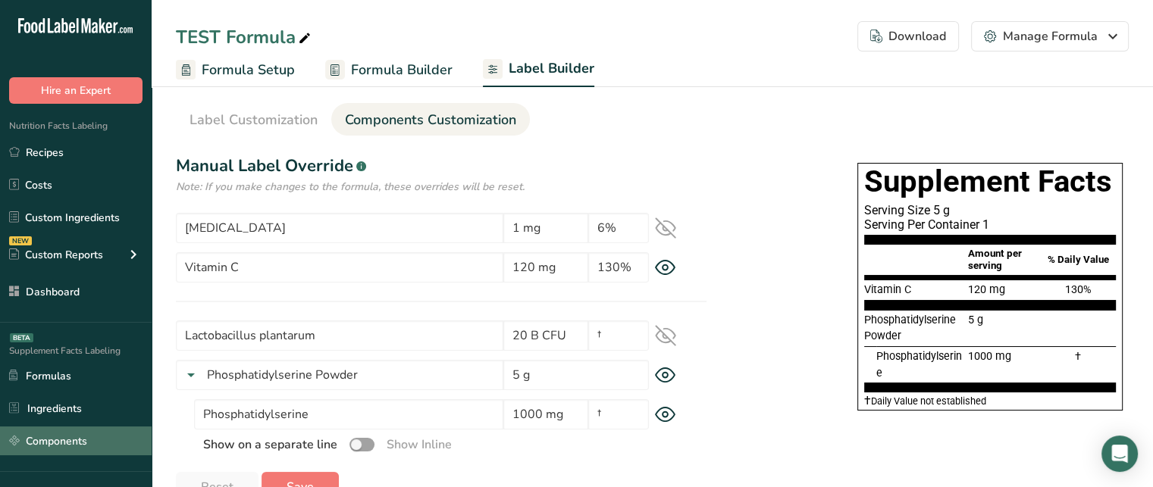
click at [65, 436] on link "Components" at bounding box center [76, 441] width 152 height 29
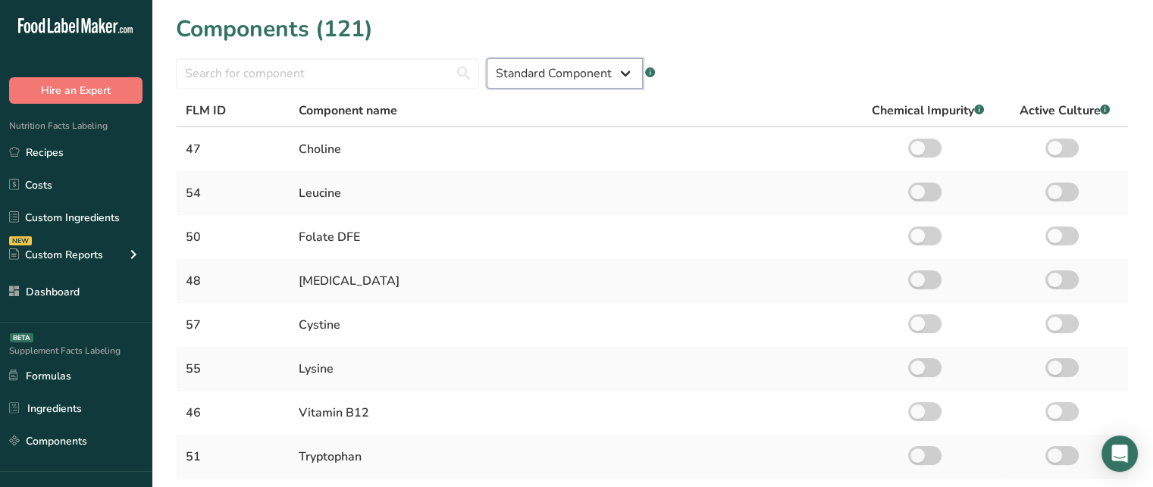
click at [537, 82] on select "Standard Component Custom Component" at bounding box center [565, 73] width 156 height 30
click at [487, 58] on select "Standard Component Custom Component" at bounding box center [565, 73] width 156 height 30
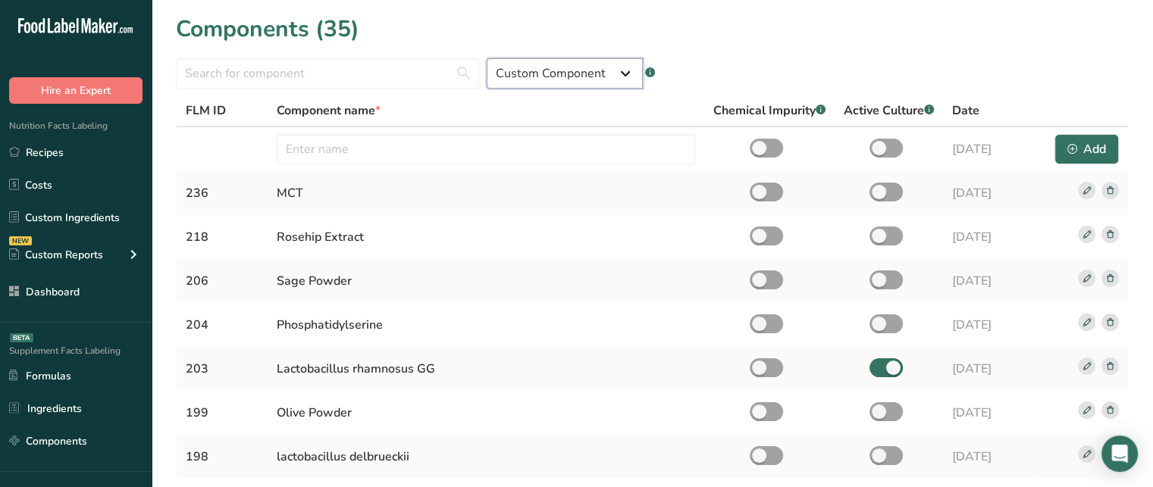
click at [532, 81] on select "Standard Component Custom Component" at bounding box center [565, 73] width 156 height 30
select select "standard"
click at [487, 58] on select "Standard Component Custom Component" at bounding box center [565, 73] width 156 height 30
